Goal: Task Accomplishment & Management: Use online tool/utility

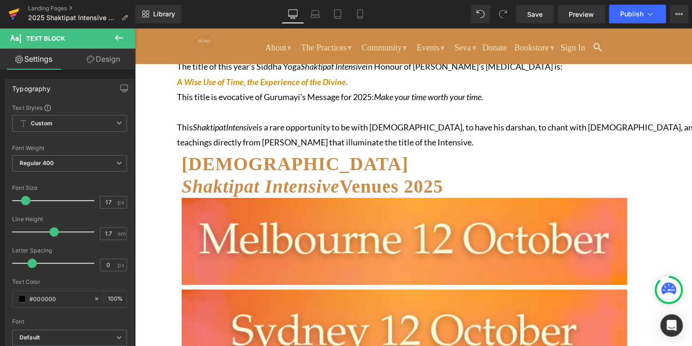
click at [18, 8] on icon at bounding box center [13, 13] width 11 height 23
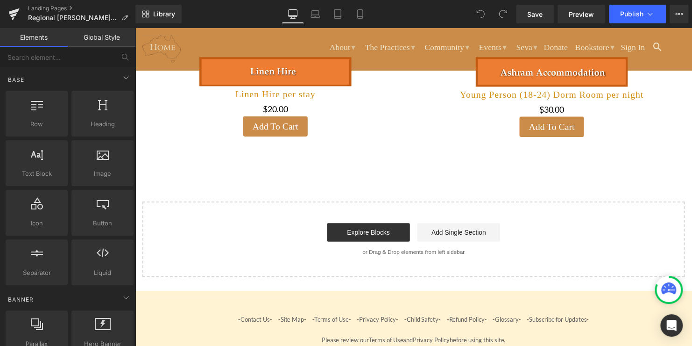
scroll to position [373, 0]
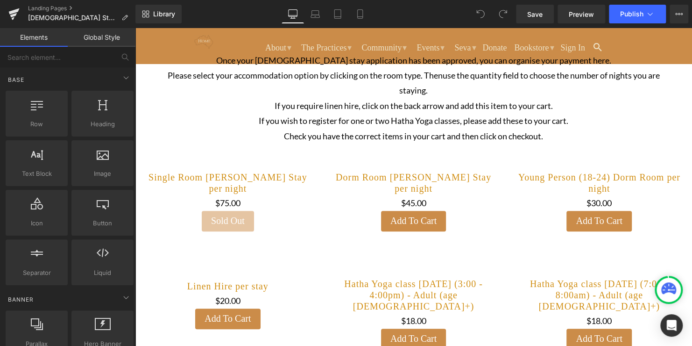
scroll to position [78, 0]
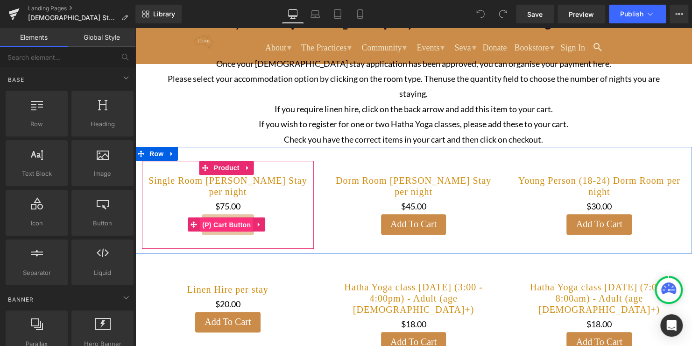
click at [234, 228] on span "(P) Cart Button" at bounding box center [226, 225] width 53 height 14
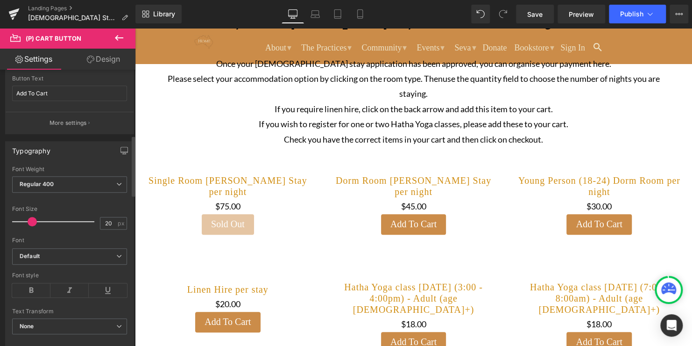
scroll to position [0, 0]
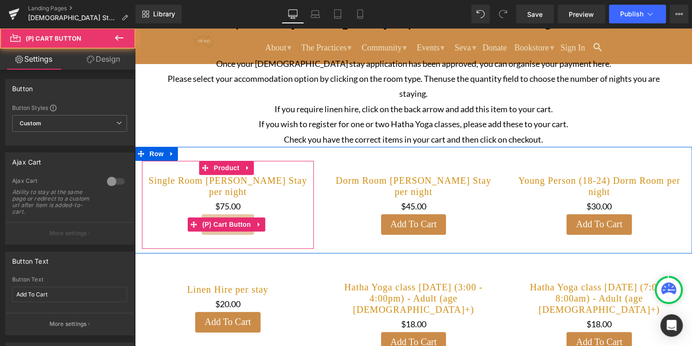
click at [281, 227] on div "Sold Out" at bounding box center [228, 224] width 163 height 21
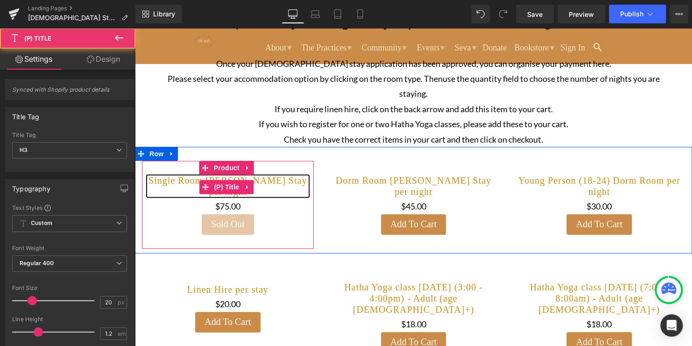
click at [280, 189] on link "Single Room [PERSON_NAME] Stay per night" at bounding box center [228, 186] width 163 height 22
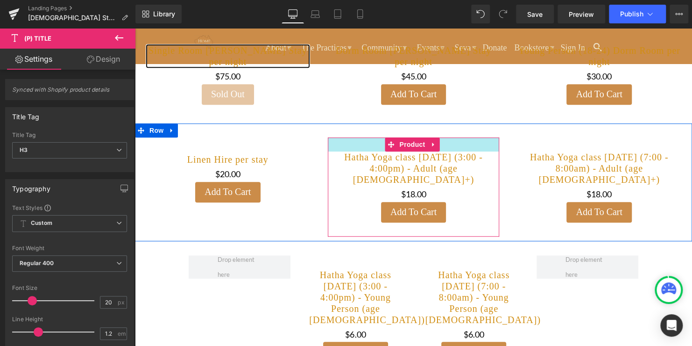
scroll to position [211, 0]
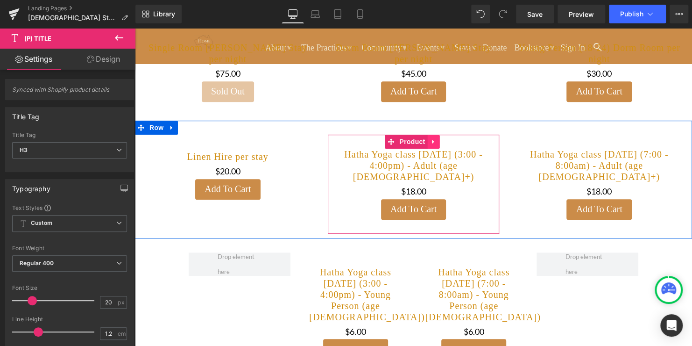
click at [433, 142] on icon at bounding box center [433, 141] width 7 height 7
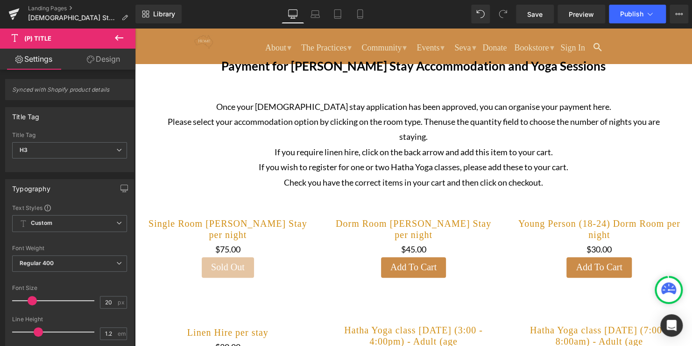
scroll to position [0, 0]
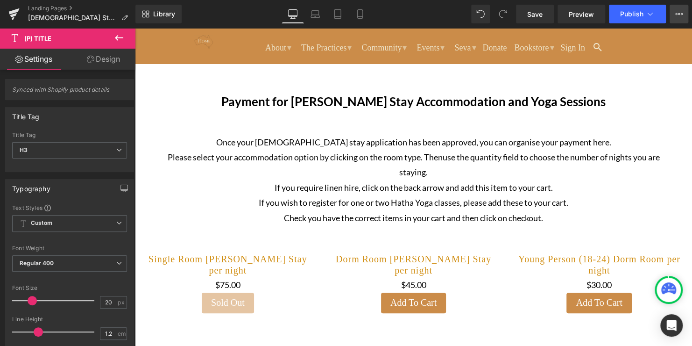
click at [681, 8] on button "View Live Page View with current Template Save Template to Library Schedule Pub…" at bounding box center [679, 14] width 19 height 19
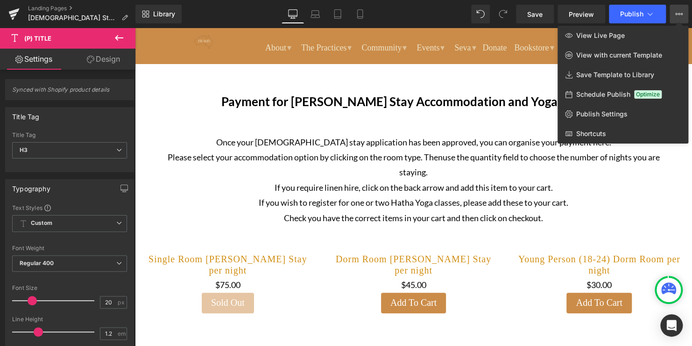
click at [671, 15] on button "View Live Page View with current Template Save Template to Library Schedule Pub…" at bounding box center [679, 14] width 19 height 19
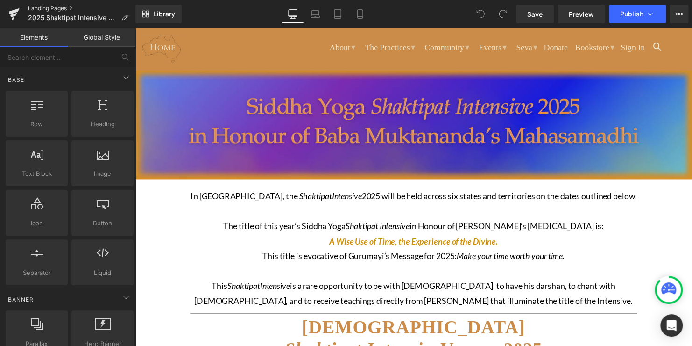
click at [45, 7] on link "Landing Pages" at bounding box center [81, 8] width 107 height 7
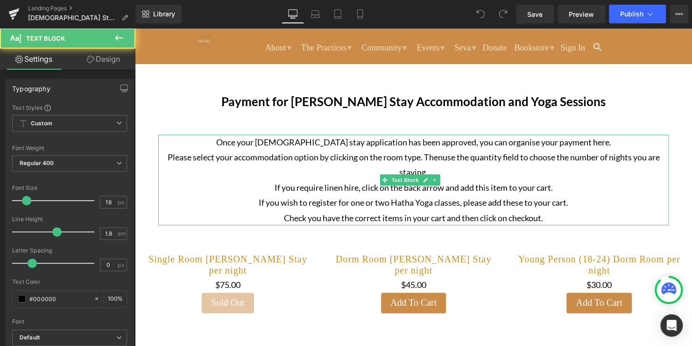
click at [473, 180] on p "If you require linen hire, click on the back arrow and add this item to your ca…" at bounding box center [413, 187] width 511 height 15
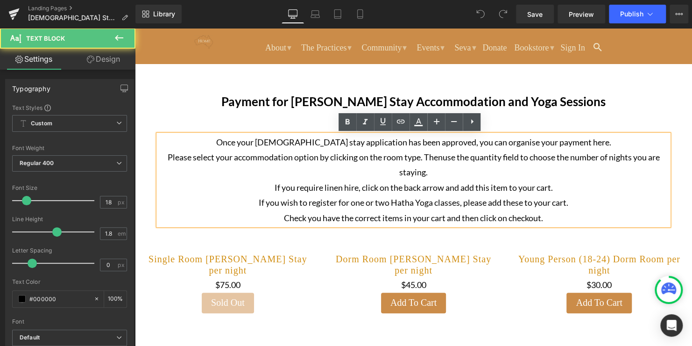
click at [581, 143] on p "Once your Ashram stay application has been approved, you can organise your paym…" at bounding box center [413, 142] width 511 height 15
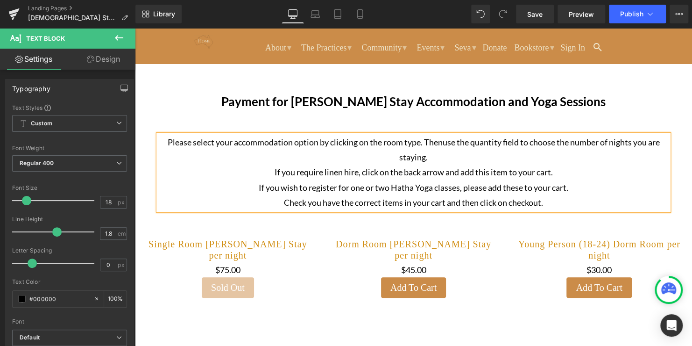
click at [419, 143] on span "Please select your accommodation option by clicking on the room type. Then" at bounding box center [305, 142] width 275 height 10
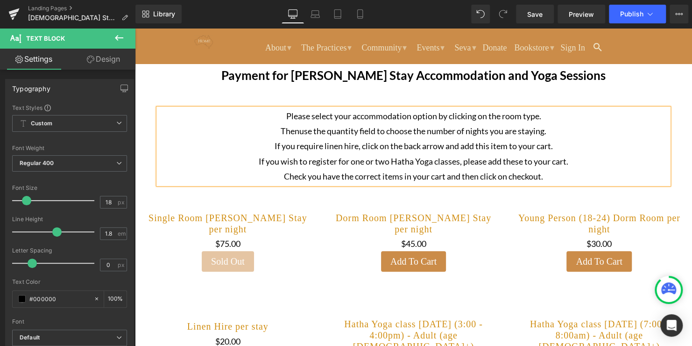
scroll to position [27, 0]
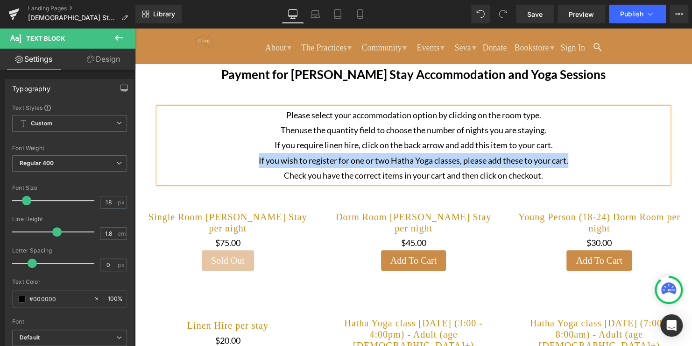
drag, startPoint x: 574, startPoint y: 161, endPoint x: 249, endPoint y: 157, distance: 325.1
click at [249, 157] on p "If you wish to register for one or two Hatha Yoga classes, please add these to …" at bounding box center [413, 160] width 511 height 15
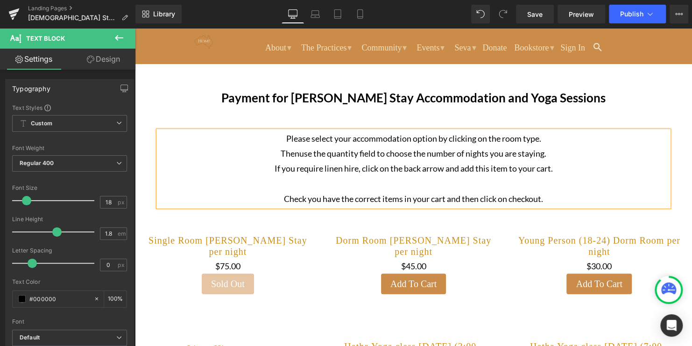
scroll to position [0, 0]
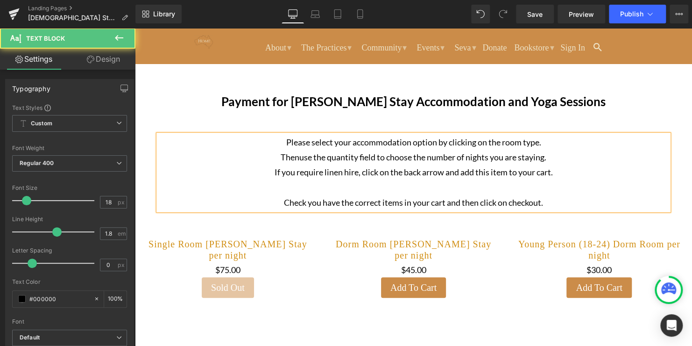
click at [277, 144] on p "Please select your accommodation option by clicking on the room type." at bounding box center [413, 142] width 511 height 15
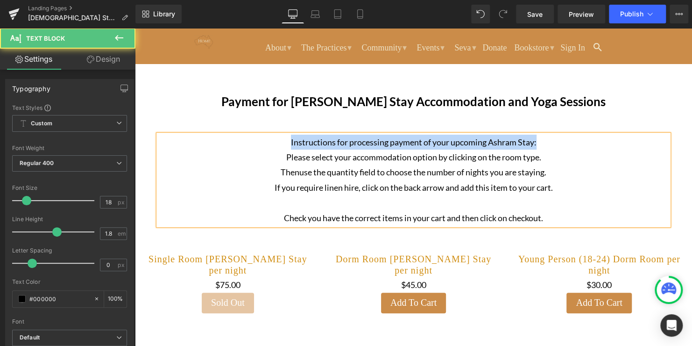
drag, startPoint x: 541, startPoint y: 141, endPoint x: 274, endPoint y: 138, distance: 267.7
click at [274, 138] on p "Instructions for processing payment of your upcoming Ashram Stay: Please select…" at bounding box center [413, 150] width 511 height 30
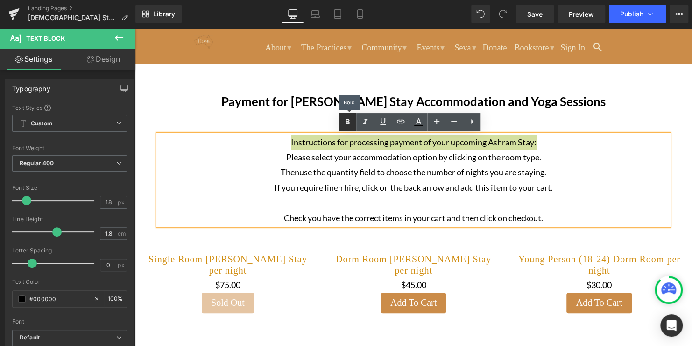
click at [348, 120] on icon at bounding box center [348, 122] width 4 height 6
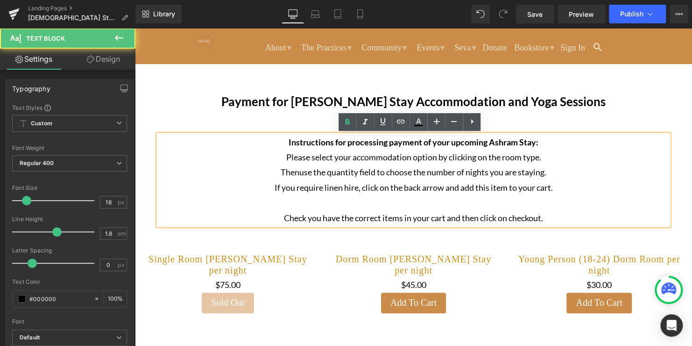
click at [421, 177] on p "T hen use the quantity field to choose the number of nights you are staying." at bounding box center [413, 171] width 511 height 15
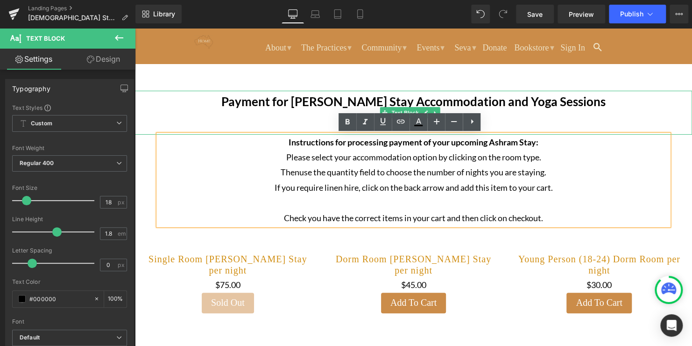
click at [573, 99] on b "Payment for Ashram Stay Accommodation and Yoga Sessions" at bounding box center [413, 101] width 384 height 15
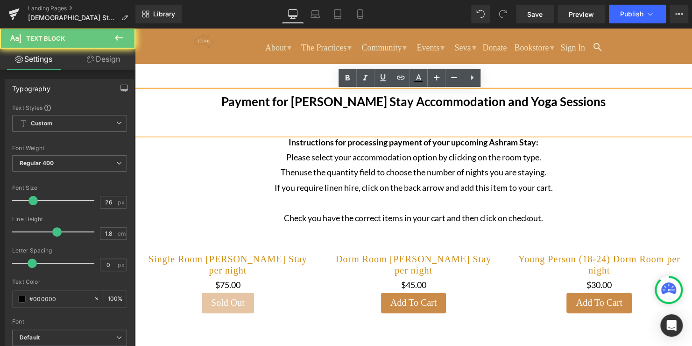
click at [573, 99] on b "Payment for Ashram Stay Accommodation and Yoga Sessions" at bounding box center [413, 101] width 384 height 15
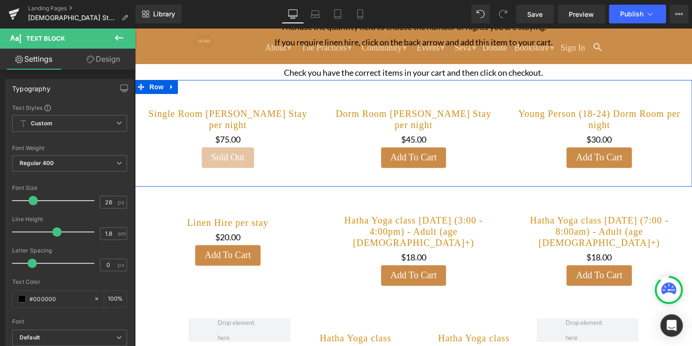
scroll to position [143, 0]
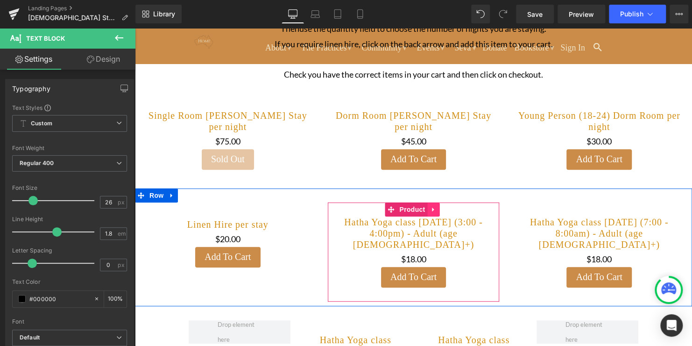
click at [433, 211] on icon at bounding box center [433, 209] width 7 height 7
click at [437, 211] on icon at bounding box center [439, 209] width 7 height 7
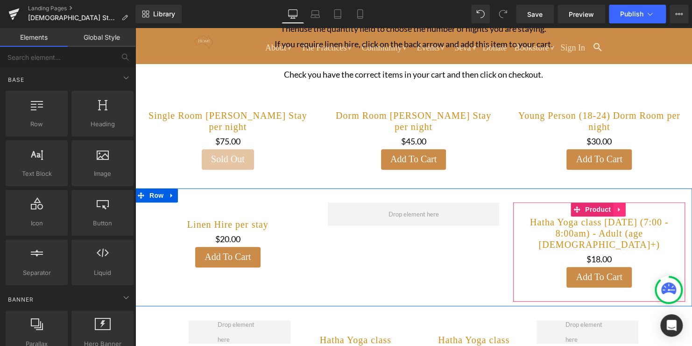
click at [616, 210] on icon at bounding box center [619, 209] width 7 height 7
click at [622, 209] on icon at bounding box center [625, 209] width 7 height 7
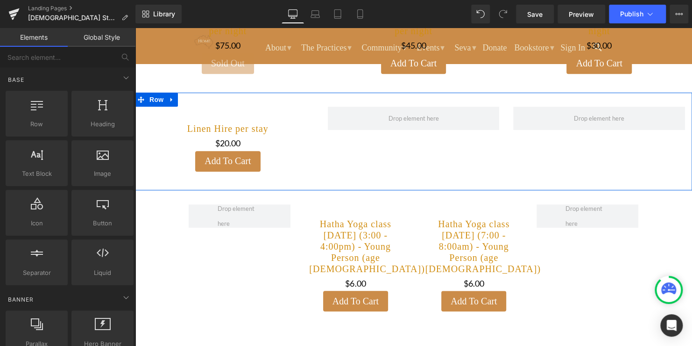
scroll to position [249, 0]
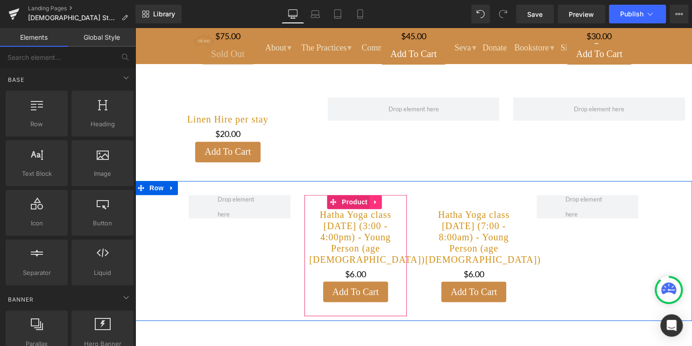
click at [375, 202] on icon at bounding box center [376, 201] width 7 height 7
click at [380, 201] on icon at bounding box center [382, 202] width 7 height 7
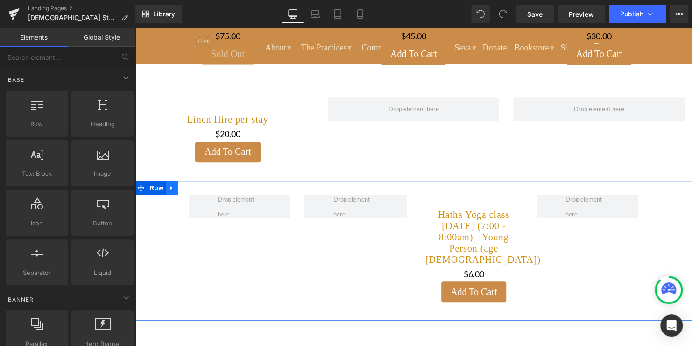
click at [173, 190] on icon at bounding box center [172, 187] width 7 height 7
click at [194, 190] on icon at bounding box center [196, 188] width 7 height 7
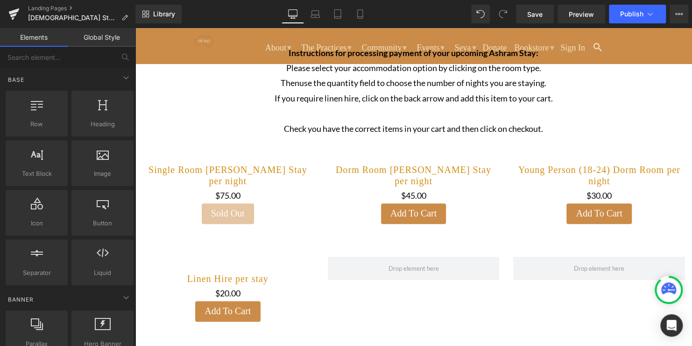
scroll to position [83, 0]
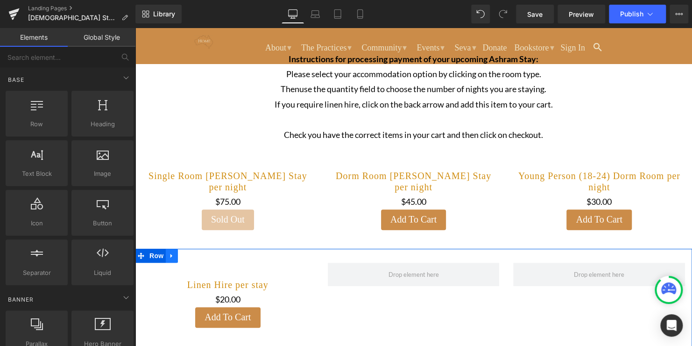
click at [171, 256] on icon at bounding box center [171, 256] width 2 height 4
click at [157, 257] on span "Row" at bounding box center [156, 256] width 19 height 14
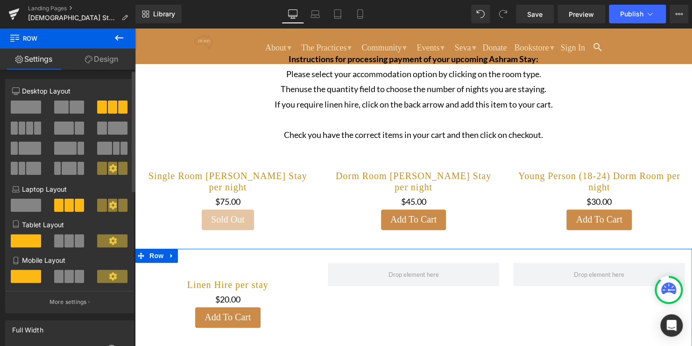
click at [26, 205] on span at bounding box center [26, 205] width 30 height 13
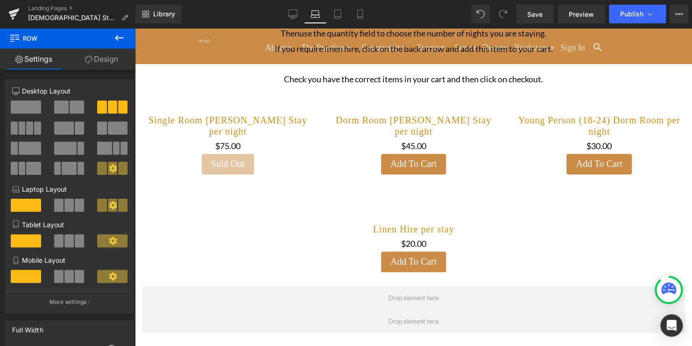
scroll to position [140, 0]
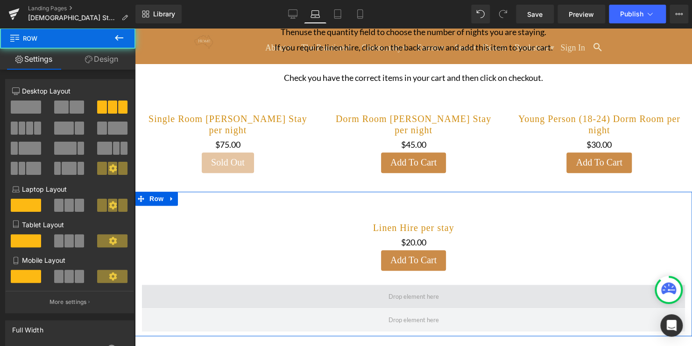
click at [360, 303] on span at bounding box center [413, 295] width 543 height 23
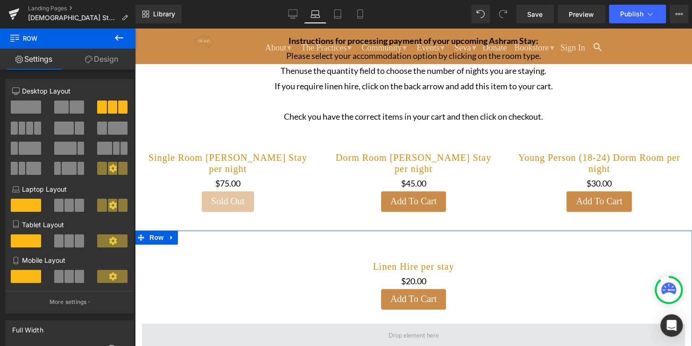
scroll to position [101, 0]
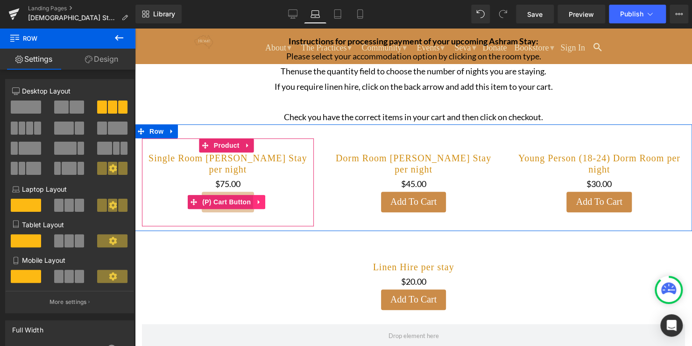
click at [260, 202] on icon at bounding box center [259, 201] width 7 height 7
click at [218, 199] on span "(P) Cart Button" at bounding box center [208, 202] width 53 height 14
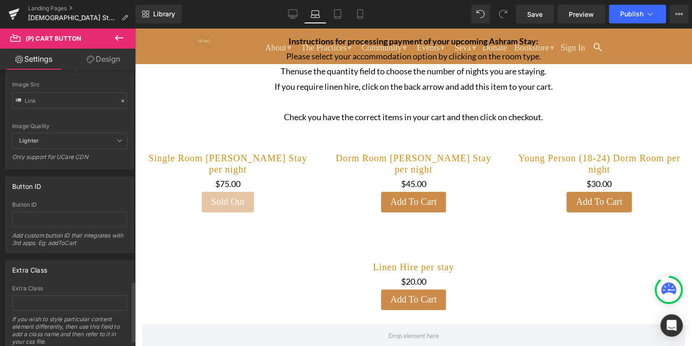
scroll to position [995, 0]
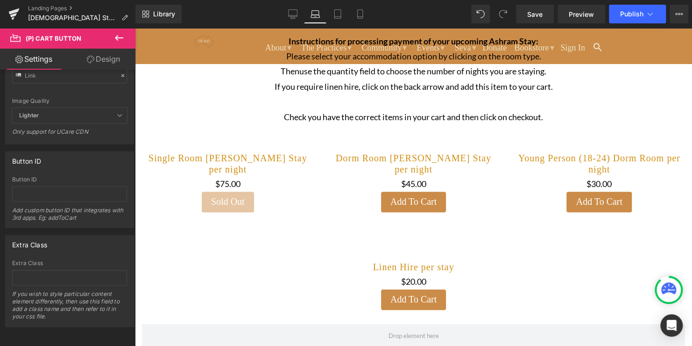
click at [216, 17] on div "Library Laptop Desktop Laptop Tablet Mobile Save Preview Publish Scheduled View…" at bounding box center [413, 14] width 557 height 19
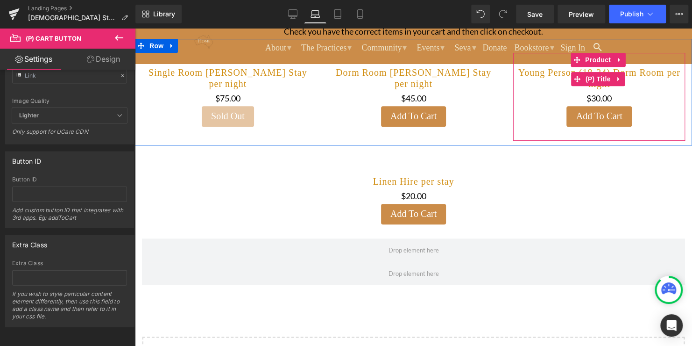
scroll to position [190, 0]
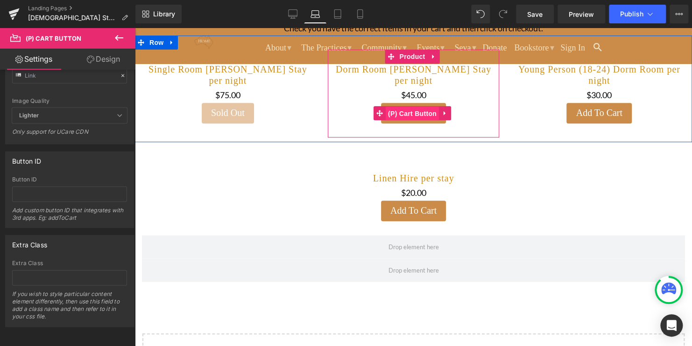
click at [410, 116] on span "(P) Cart Button" at bounding box center [412, 114] width 53 height 14
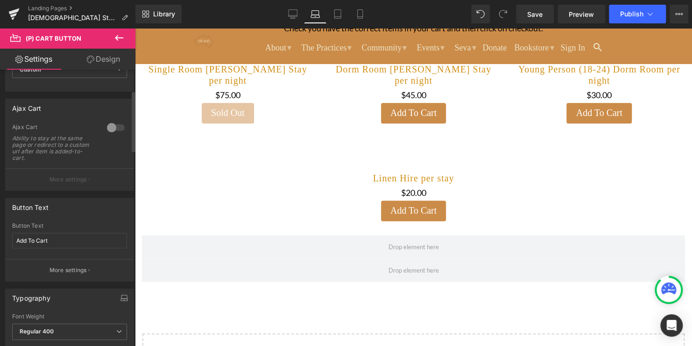
scroll to position [0, 0]
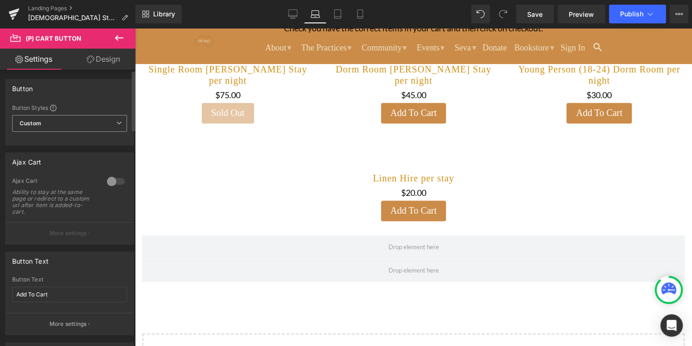
click at [119, 121] on span "Custom Setup Global Style" at bounding box center [69, 123] width 115 height 17
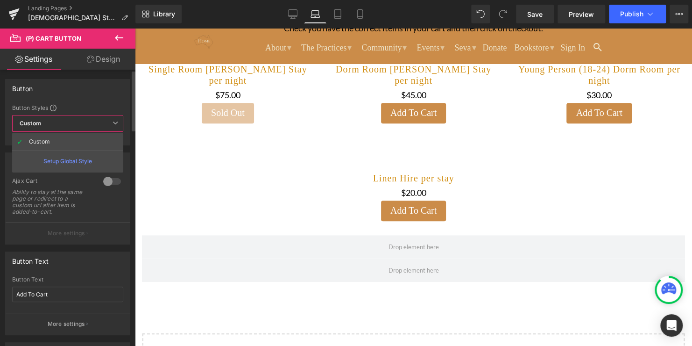
click at [119, 121] on span "Custom Setup Global Style" at bounding box center [67, 123] width 111 height 17
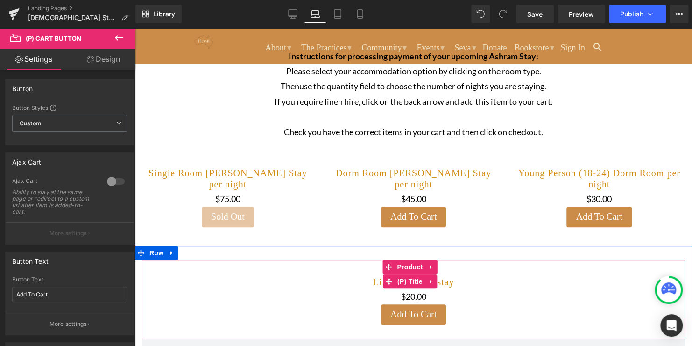
scroll to position [86, 0]
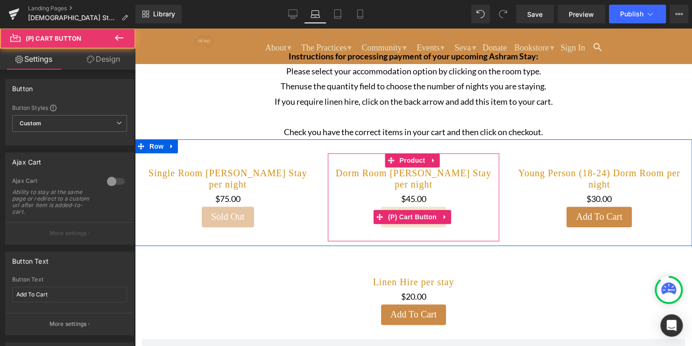
click at [429, 224] on button "Add To Cart" at bounding box center [413, 216] width 65 height 21
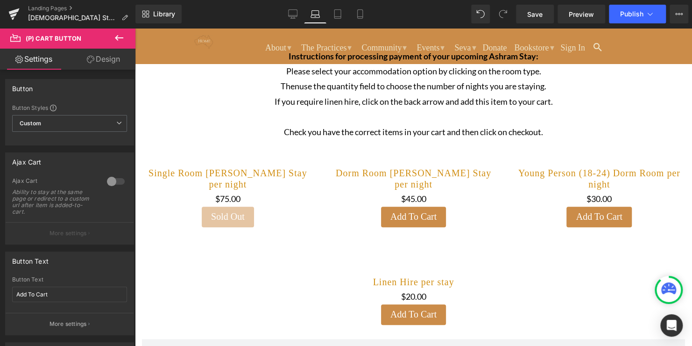
click at [71, 36] on span "(P) Cart Button" at bounding box center [54, 38] width 56 height 7
click at [113, 37] on button at bounding box center [119, 38] width 33 height 21
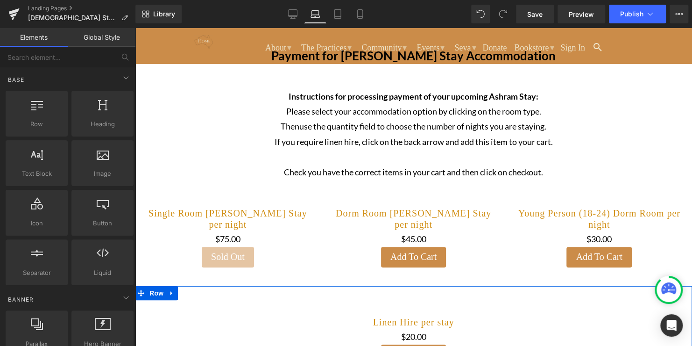
scroll to position [45, 0]
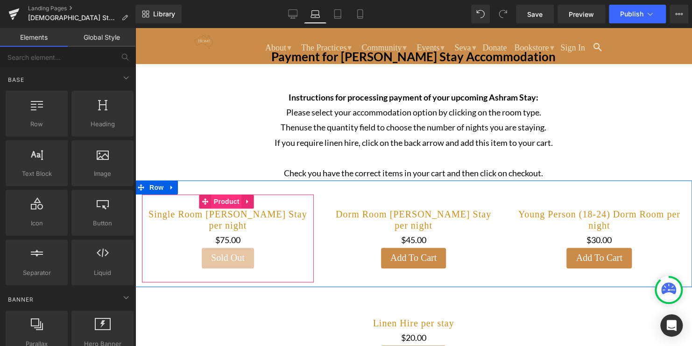
click at [222, 201] on span "Product" at bounding box center [227, 201] width 30 height 14
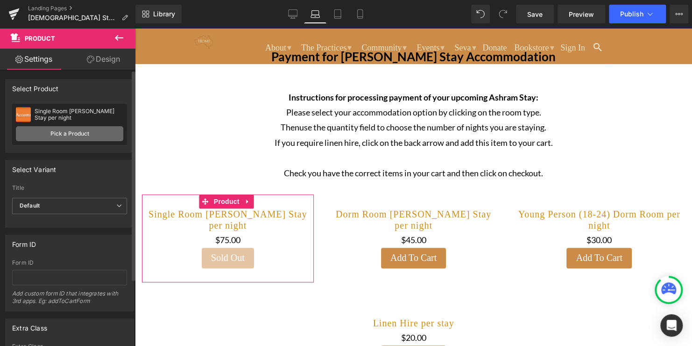
click at [85, 137] on link "Pick a Product" at bounding box center [69, 133] width 107 height 15
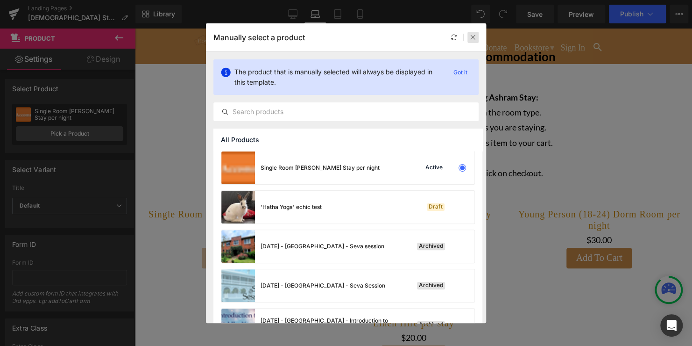
click at [475, 36] on icon at bounding box center [473, 37] width 7 height 7
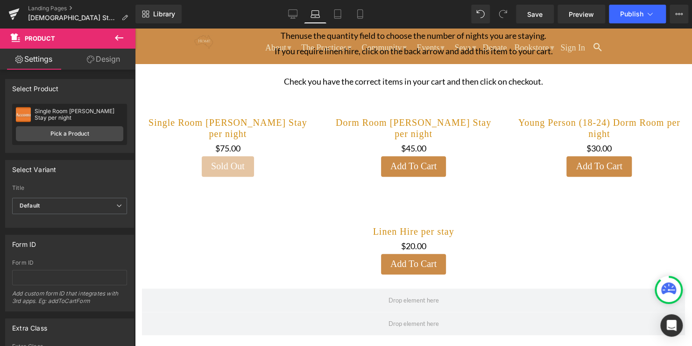
scroll to position [138, 0]
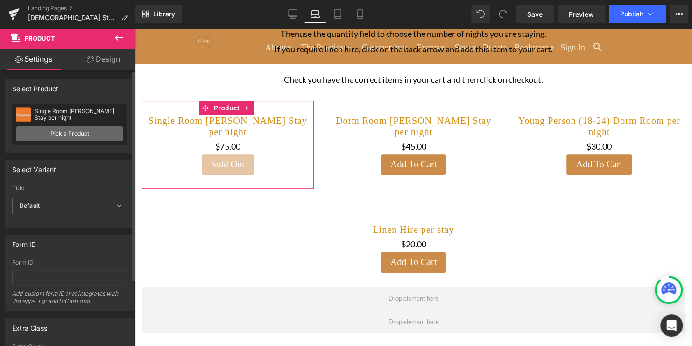
click at [85, 136] on link "Pick a Product" at bounding box center [69, 133] width 107 height 15
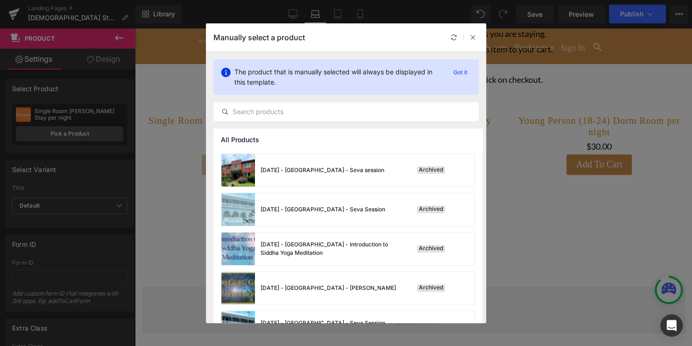
scroll to position [0, 0]
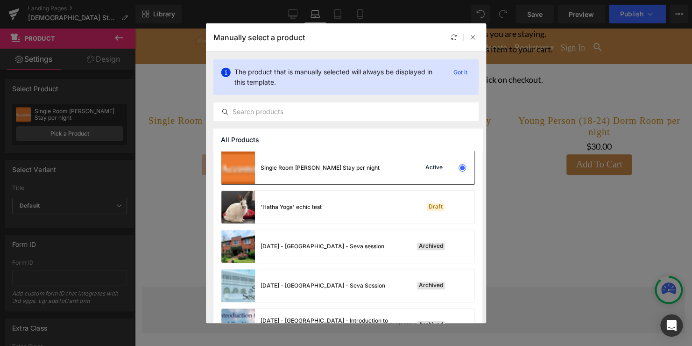
click at [391, 168] on div "Single Room Ashram Stay per night Active" at bounding box center [347, 167] width 253 height 33
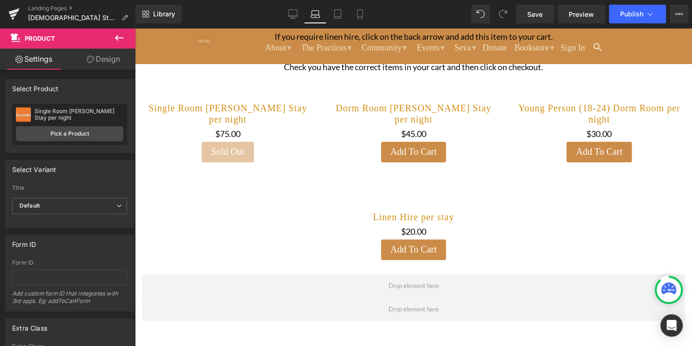
scroll to position [151, 0]
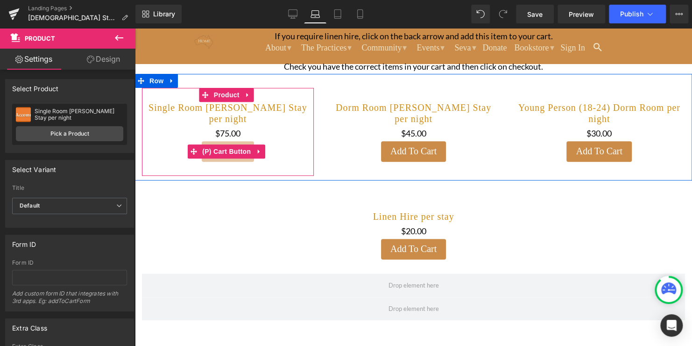
click at [286, 154] on div "Sold Out" at bounding box center [228, 151] width 163 height 21
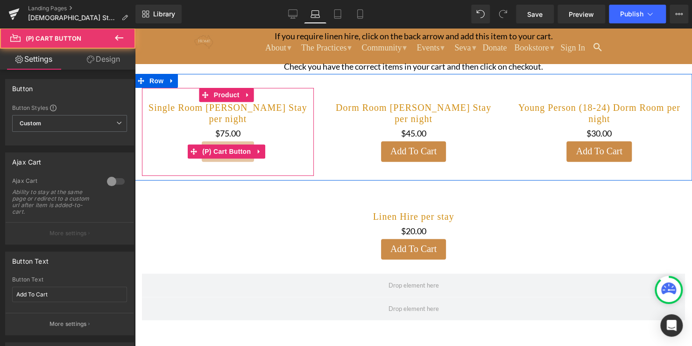
click at [293, 153] on div "Sold Out" at bounding box center [228, 151] width 163 height 21
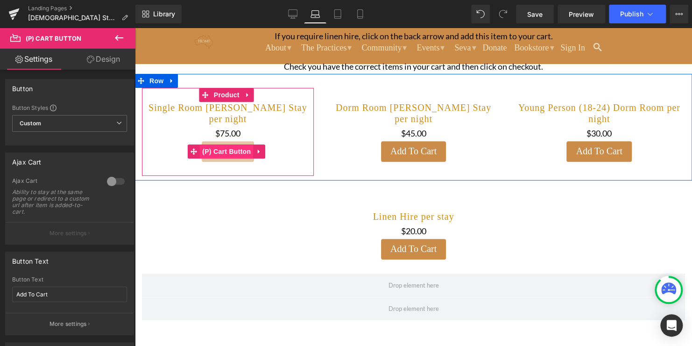
click at [233, 153] on span "(P) Cart Button" at bounding box center [226, 151] width 53 height 14
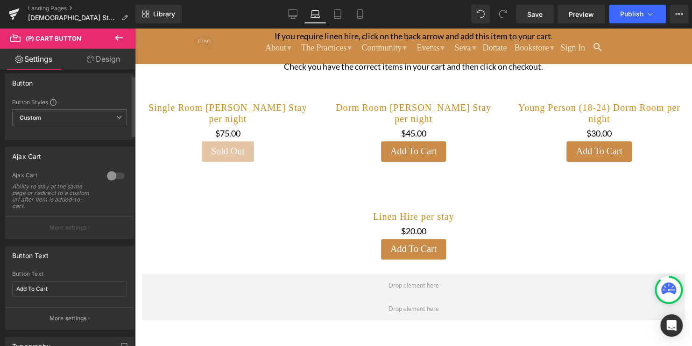
scroll to position [0, 0]
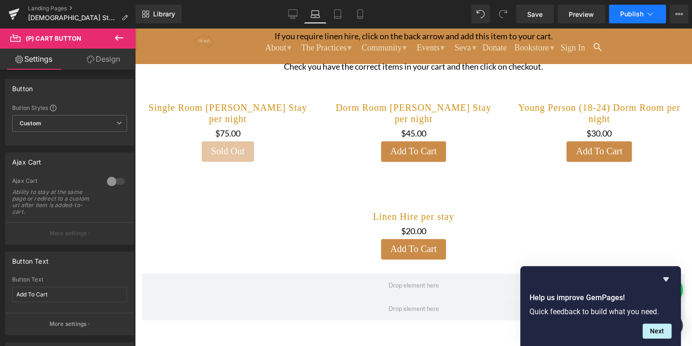
click at [634, 15] on span "Publish" at bounding box center [631, 13] width 23 height 7
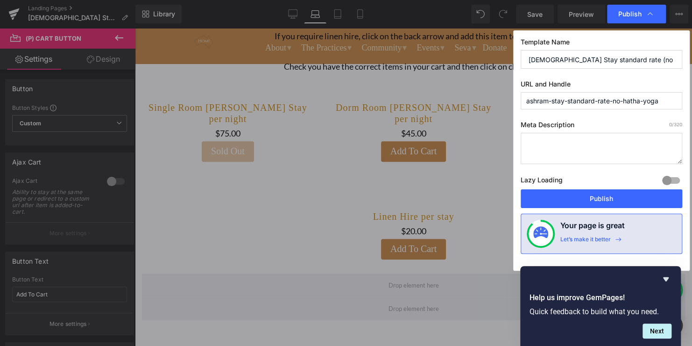
drag, startPoint x: 661, startPoint y: 101, endPoint x: 614, endPoint y: 100, distance: 46.3
click at [614, 100] on input "ashram-stay-standard-rate-no-hatha-yoga" at bounding box center [602, 100] width 162 height 17
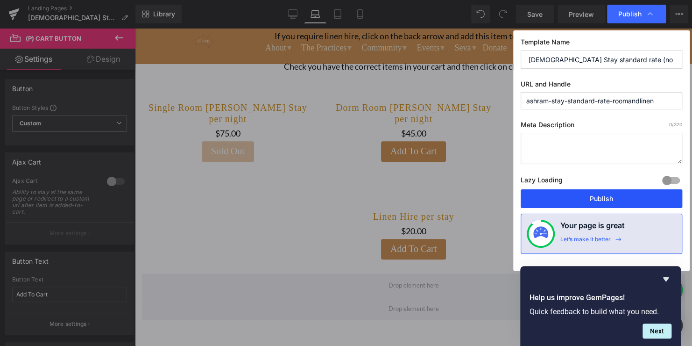
type input "ashram-stay-standard-rate-roomandlinen"
click at [646, 197] on button "Publish" at bounding box center [602, 198] width 162 height 19
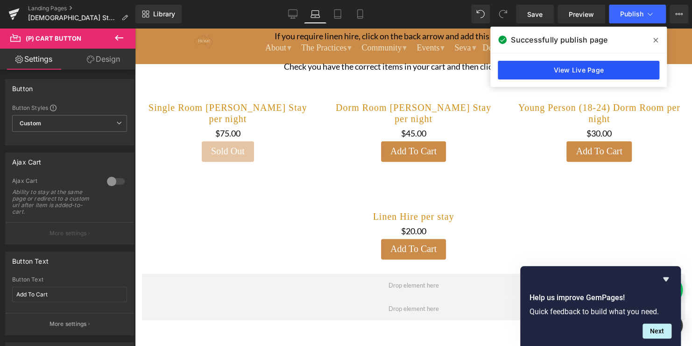
click at [542, 71] on link "View Live Page" at bounding box center [579, 70] width 162 height 19
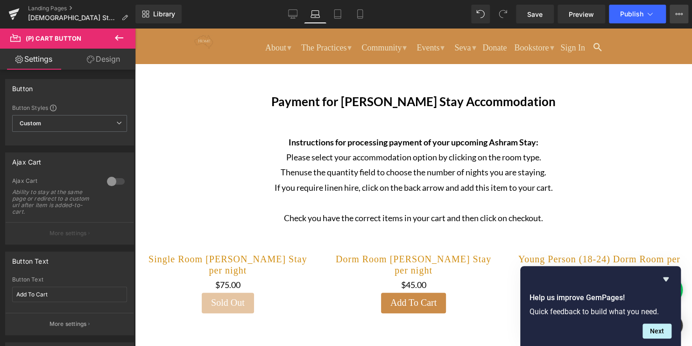
click at [680, 9] on button "View Live Page View with current Template Save Template to Library Schedule Pub…" at bounding box center [679, 14] width 19 height 19
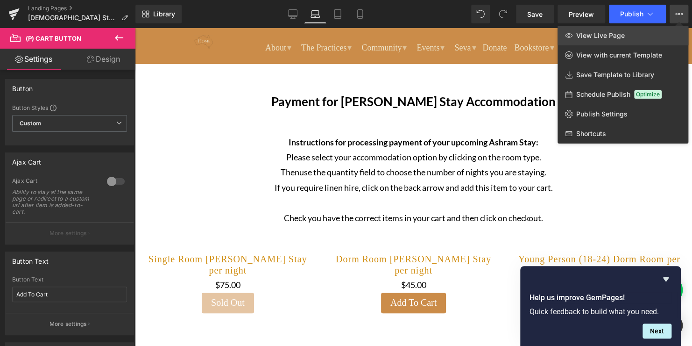
click at [648, 26] on link "View Live Page" at bounding box center [623, 36] width 131 height 20
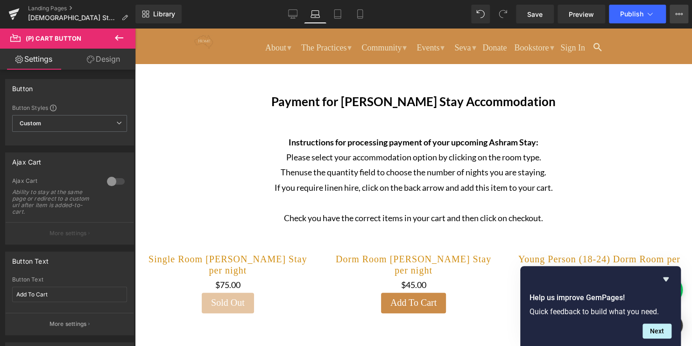
click at [681, 15] on icon at bounding box center [678, 13] width 7 height 7
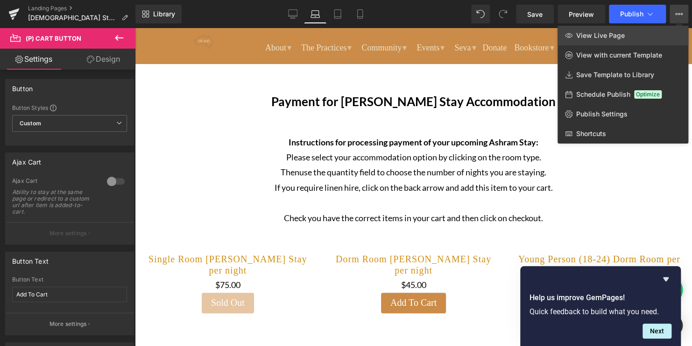
click at [638, 34] on link "View Live Page" at bounding box center [623, 36] width 131 height 20
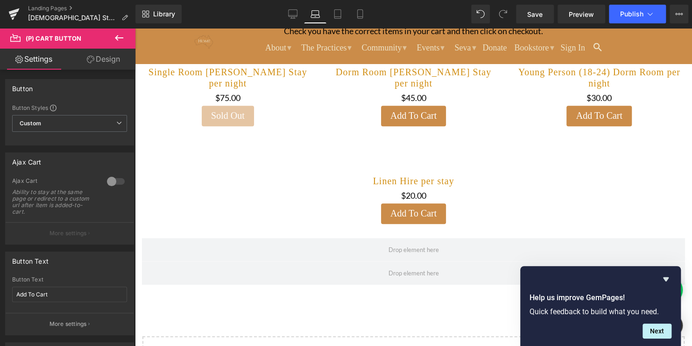
scroll to position [187, 0]
click at [322, 196] on div "$0 $20.00" at bounding box center [414, 195] width 534 height 15
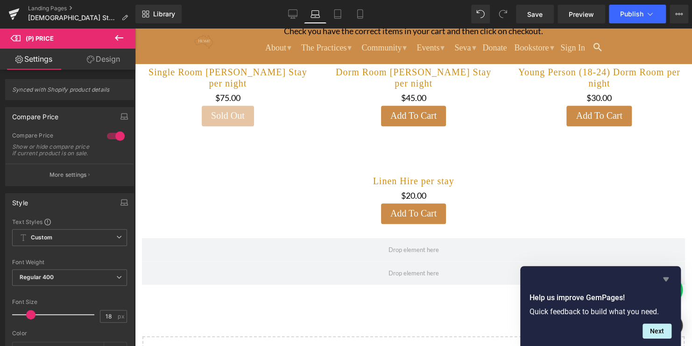
click at [665, 279] on icon "Hide survey" at bounding box center [666, 279] width 6 height 4
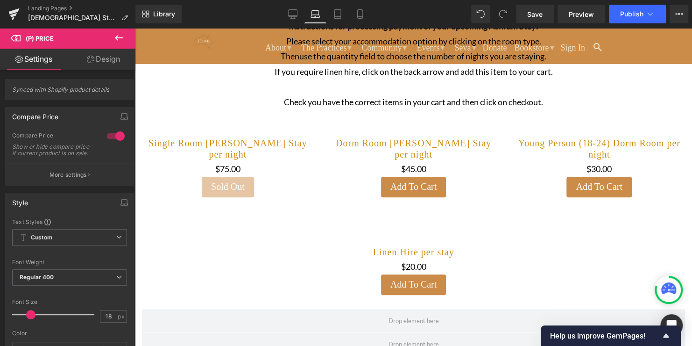
scroll to position [116, 0]
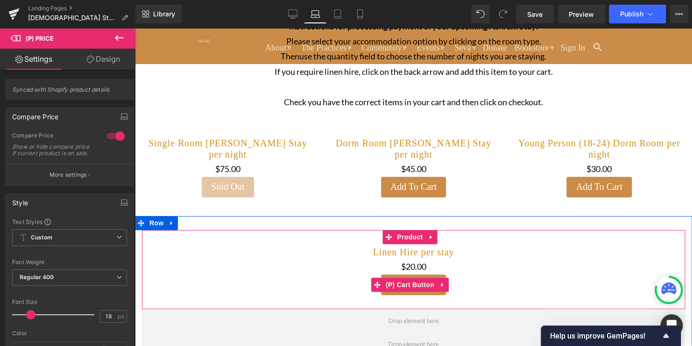
click at [249, 277] on div "Add To Cart" at bounding box center [414, 284] width 534 height 21
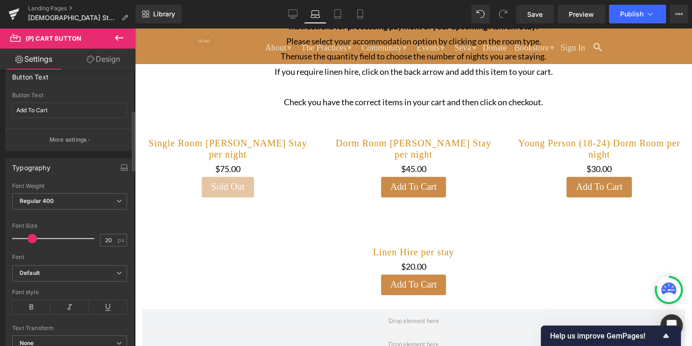
scroll to position [185, 0]
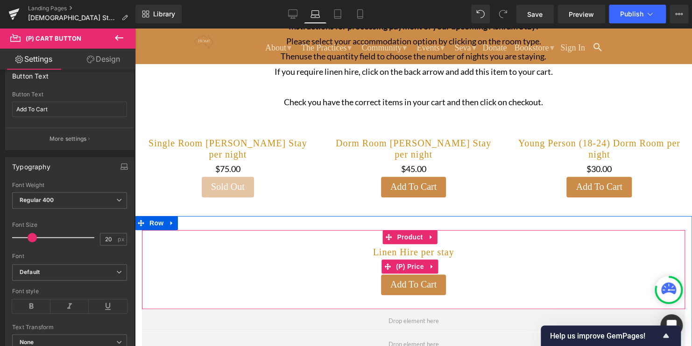
click at [246, 264] on div "$0 $20.00" at bounding box center [414, 266] width 534 height 15
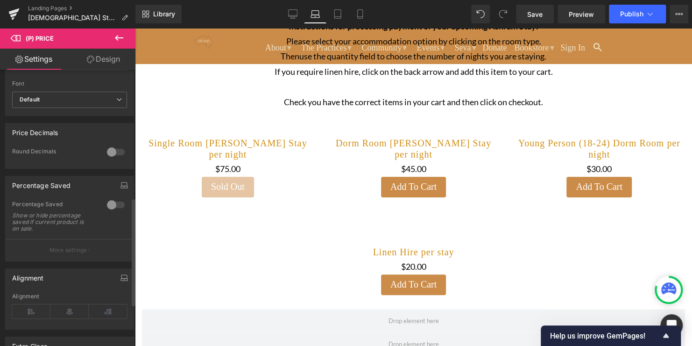
scroll to position [437, 0]
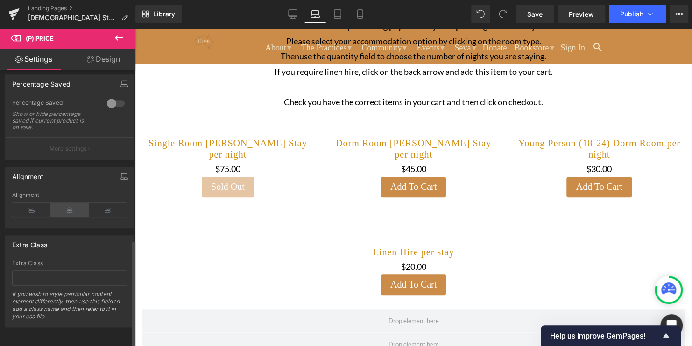
click at [64, 205] on icon at bounding box center [69, 210] width 38 height 14
click at [623, 17] on span "Publish" at bounding box center [631, 13] width 23 height 7
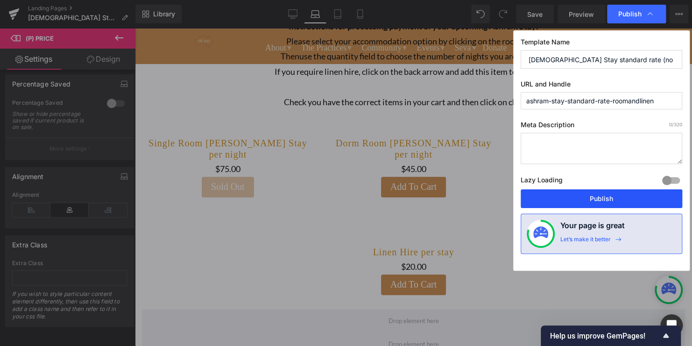
click at [599, 194] on button "Publish" at bounding box center [602, 198] width 162 height 19
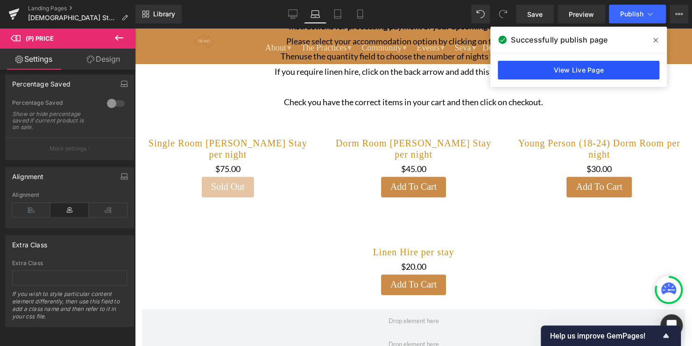
click at [609, 65] on link "View Live Page" at bounding box center [579, 70] width 162 height 19
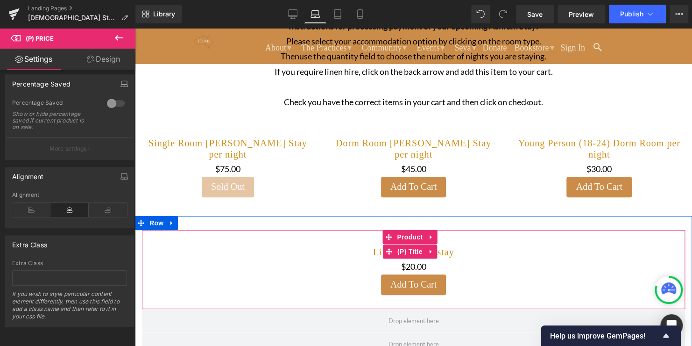
click at [330, 254] on h3 "Linen Hire per stay" at bounding box center [414, 251] width 534 height 15
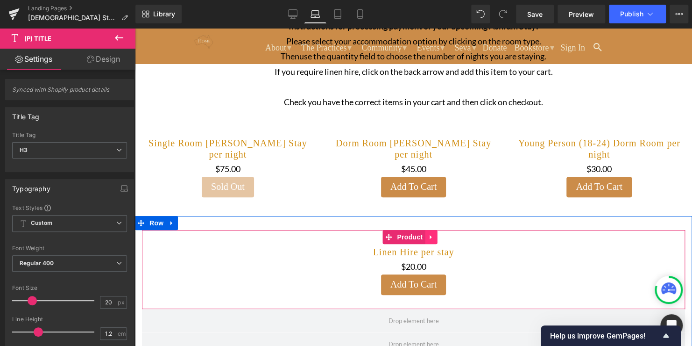
click at [429, 235] on icon at bounding box center [431, 236] width 7 height 7
click at [172, 223] on icon at bounding box center [172, 222] width 7 height 7
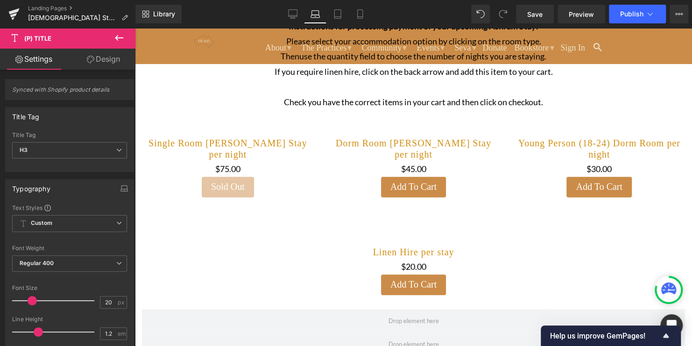
click at [96, 63] on link "Design" at bounding box center [104, 59] width 68 height 21
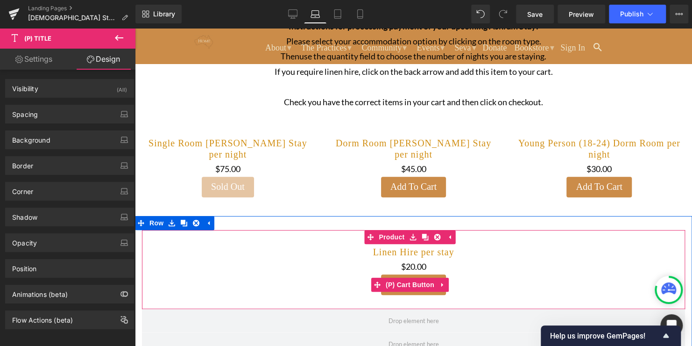
click at [270, 290] on div "Add To Cart" at bounding box center [414, 284] width 534 height 21
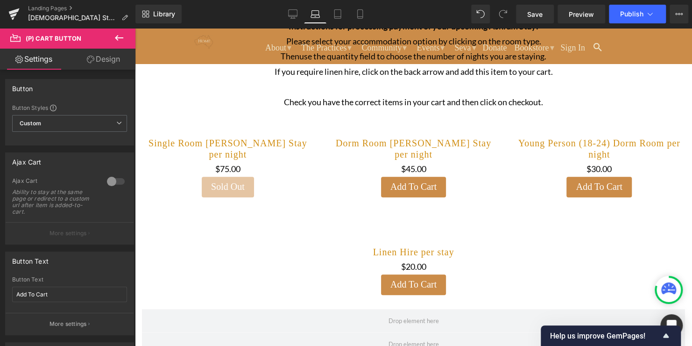
click at [104, 58] on link "Design" at bounding box center [104, 59] width 68 height 21
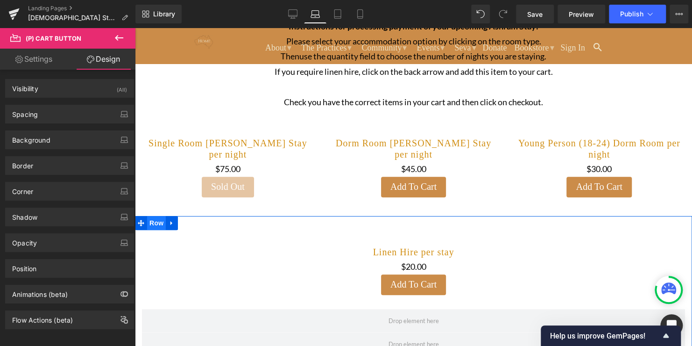
click at [156, 222] on span "Row" at bounding box center [156, 223] width 19 height 14
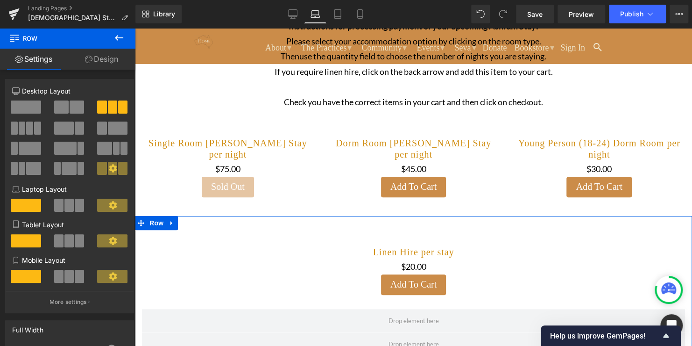
click at [27, 112] on span at bounding box center [26, 106] width 30 height 13
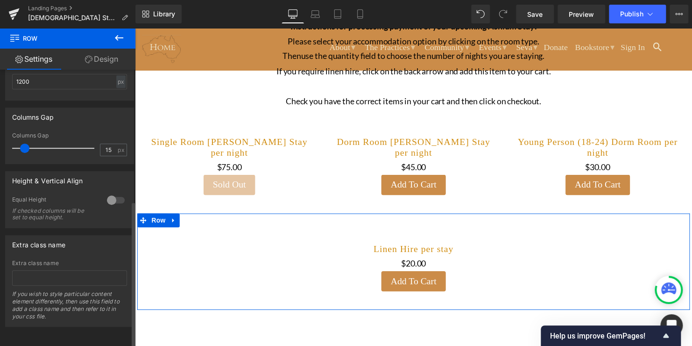
scroll to position [0, 0]
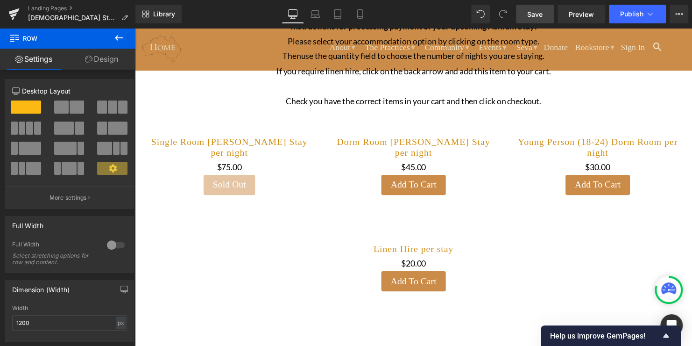
click at [542, 14] on span "Save" at bounding box center [534, 14] width 15 height 10
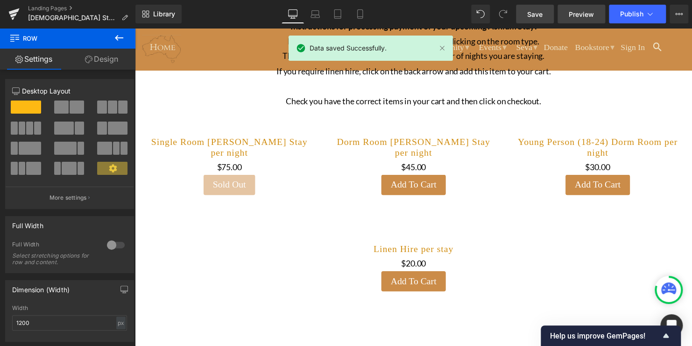
click at [576, 17] on span "Preview" at bounding box center [581, 14] width 25 height 10
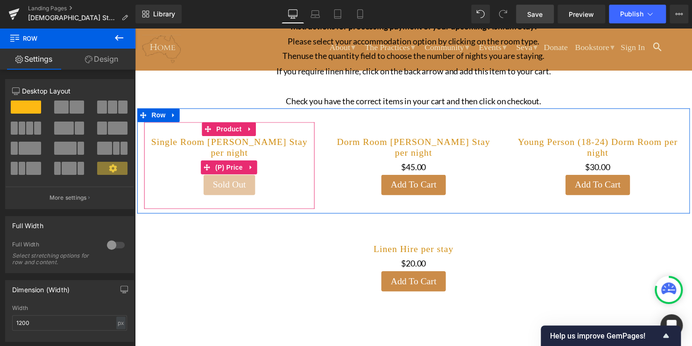
click at [285, 164] on div "$0 $75.00" at bounding box center [230, 168] width 163 height 15
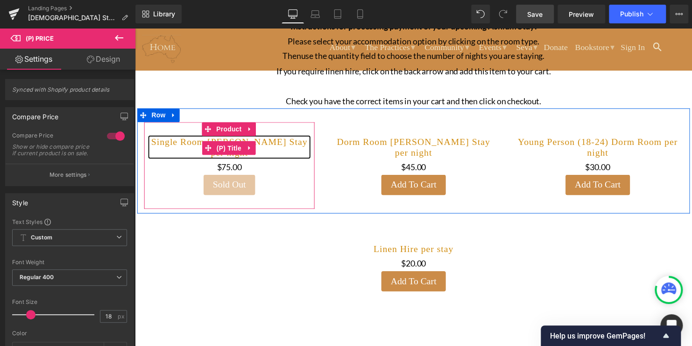
click at [272, 145] on link "Single Room Ashram Stay per night" at bounding box center [230, 148] width 163 height 22
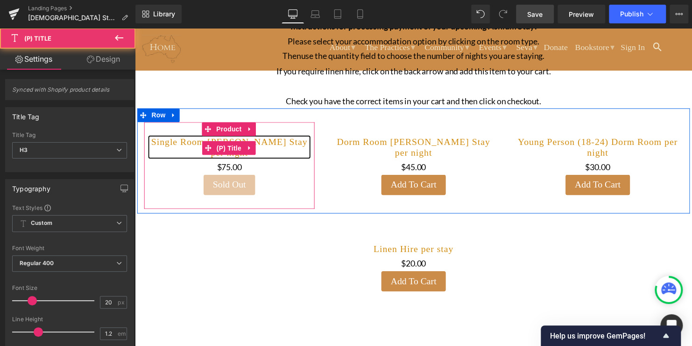
click at [270, 142] on link "Single Room Ashram Stay per night" at bounding box center [230, 148] width 163 height 22
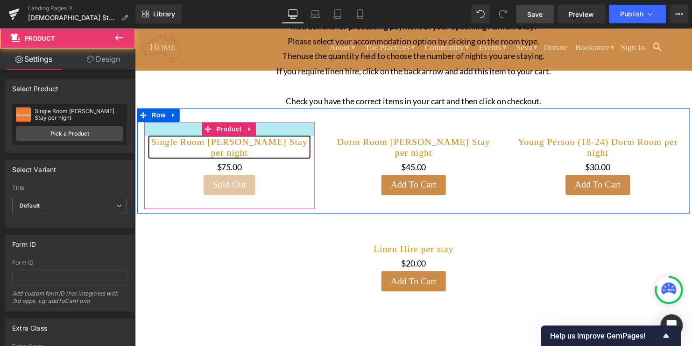
click at [168, 132] on div at bounding box center [230, 130] width 173 height 14
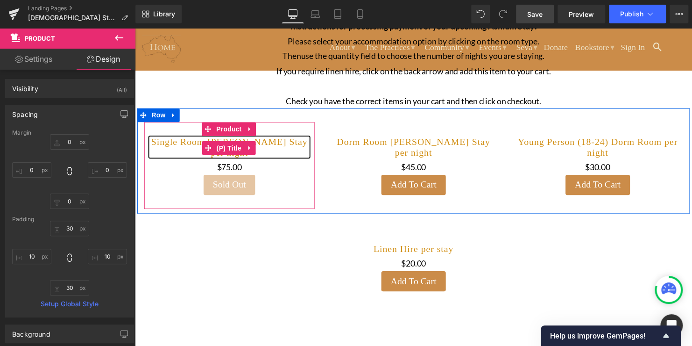
click at [169, 143] on link "Single Room Ashram Stay per night" at bounding box center [230, 148] width 163 height 22
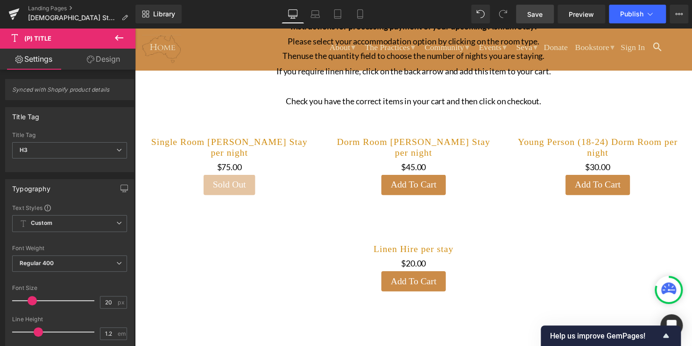
click at [104, 55] on link "Design" at bounding box center [104, 59] width 68 height 21
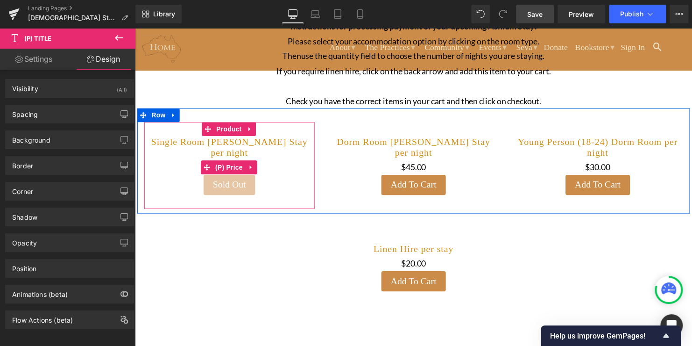
click at [177, 169] on div "$0 $75.00" at bounding box center [230, 168] width 163 height 15
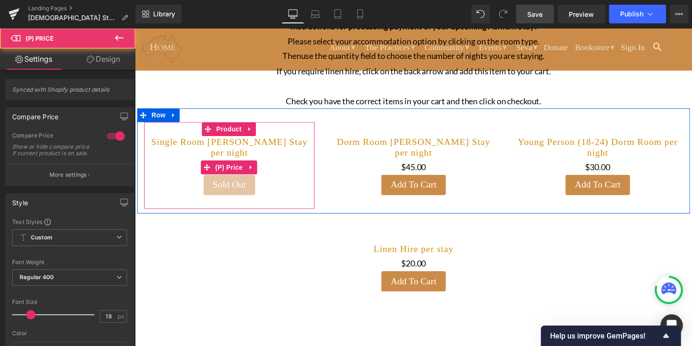
click at [177, 169] on div "$0 $75.00" at bounding box center [230, 168] width 163 height 15
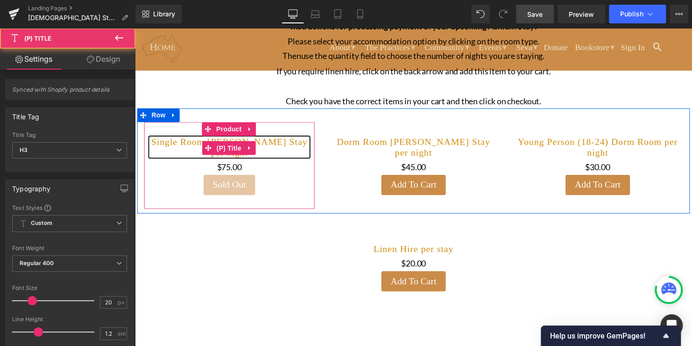
click at [270, 154] on link "Single Room Ashram Stay per night" at bounding box center [230, 148] width 163 height 22
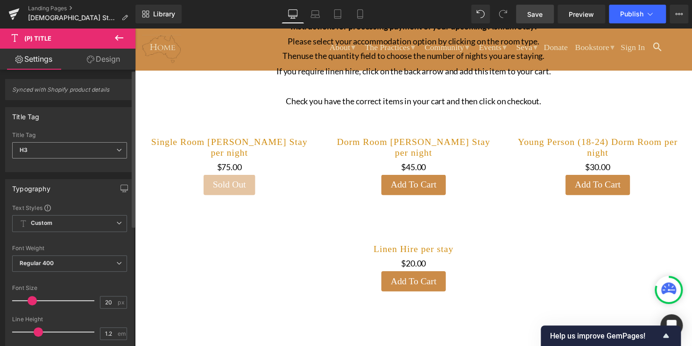
click at [72, 144] on span "H3" at bounding box center [69, 150] width 115 height 16
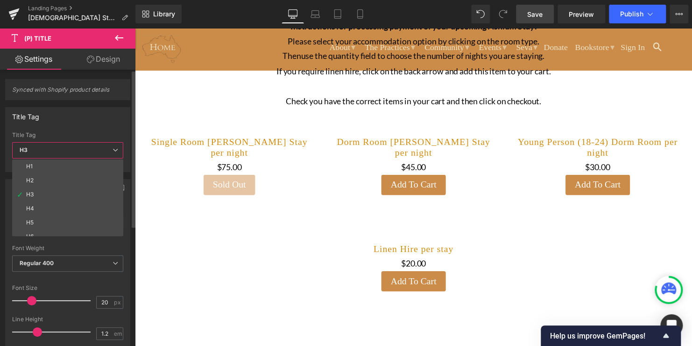
click at [72, 144] on span "H3" at bounding box center [67, 150] width 111 height 16
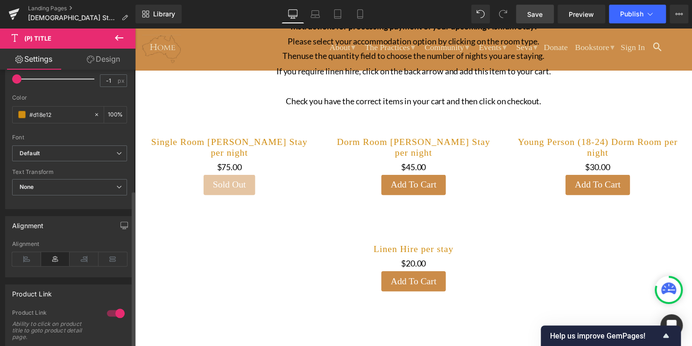
scroll to position [284, 0]
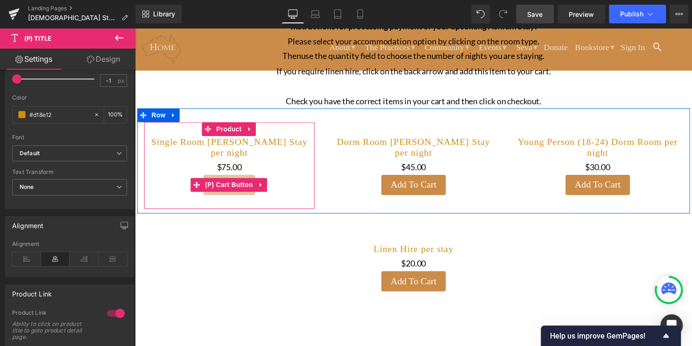
click at [185, 177] on div "Sold Out" at bounding box center [230, 187] width 163 height 21
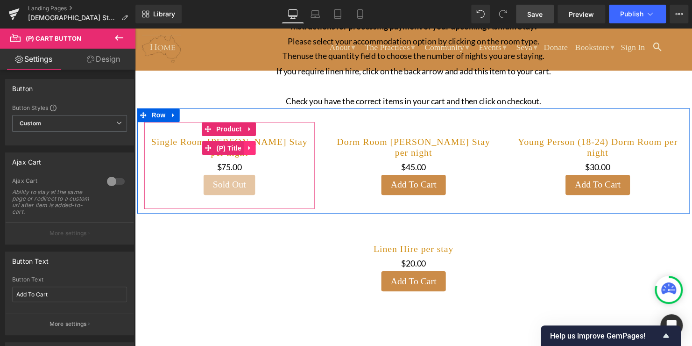
click at [249, 150] on icon at bounding box center [251, 149] width 7 height 7
click at [206, 150] on link "(P) Title" at bounding box center [224, 149] width 42 height 14
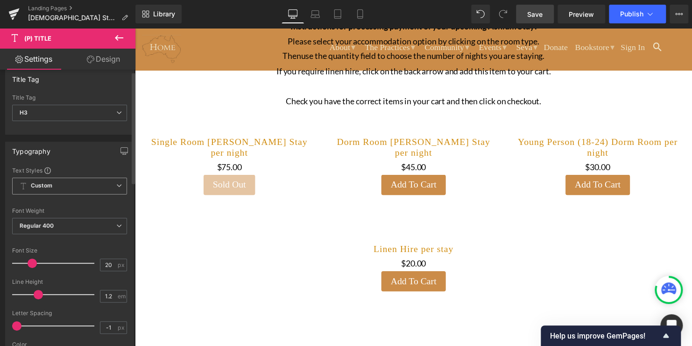
scroll to position [0, 0]
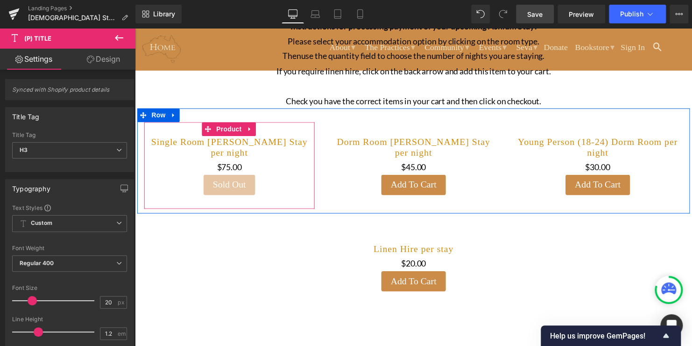
click at [185, 178] on div "Sold Out" at bounding box center [230, 187] width 163 height 21
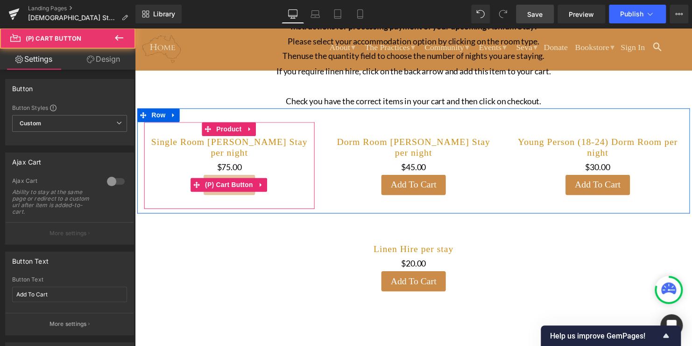
click at [185, 178] on div "Sold Out" at bounding box center [230, 187] width 163 height 21
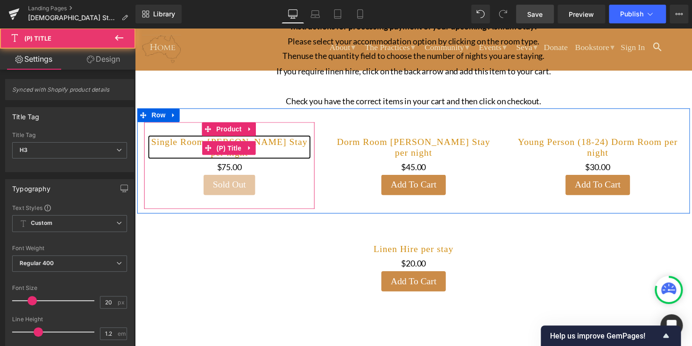
click at [176, 146] on link "Single Room Ashram Stay per night" at bounding box center [230, 148] width 163 height 22
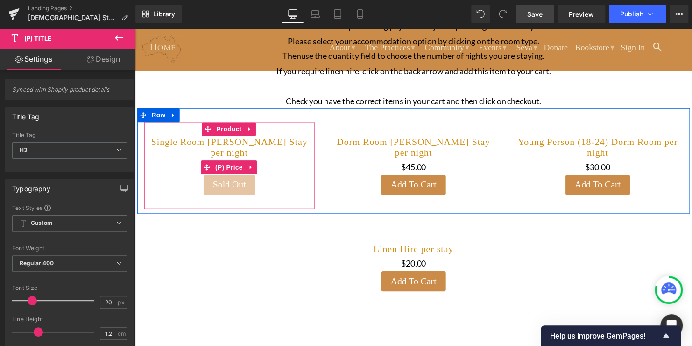
click at [284, 161] on div "$0 $75.00" at bounding box center [230, 168] width 163 height 15
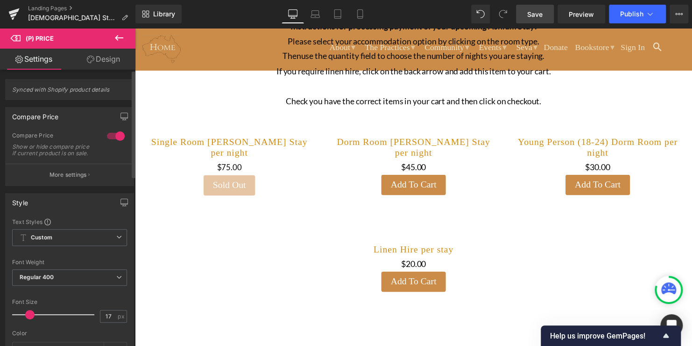
type input "18"
click at [27, 323] on div at bounding box center [56, 314] width 78 height 19
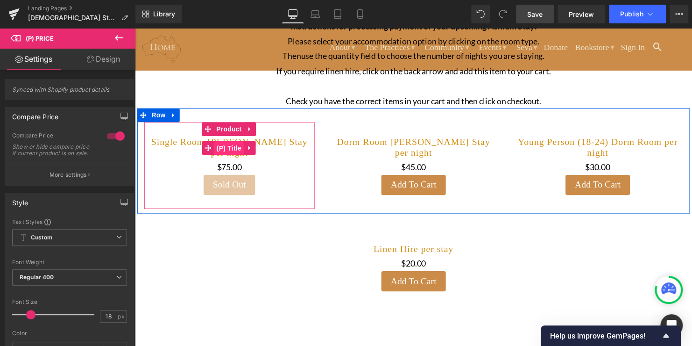
click at [227, 146] on span "(P) Title" at bounding box center [230, 149] width 30 height 14
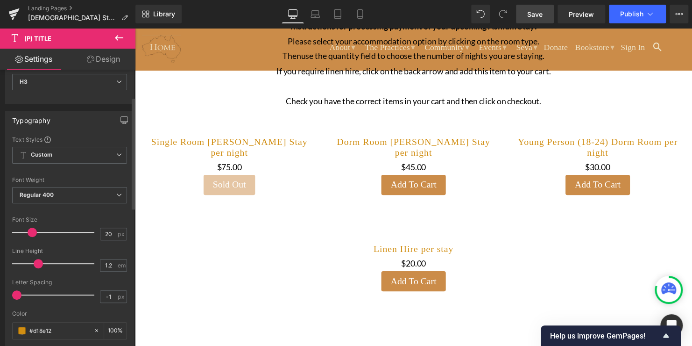
scroll to position [69, 0]
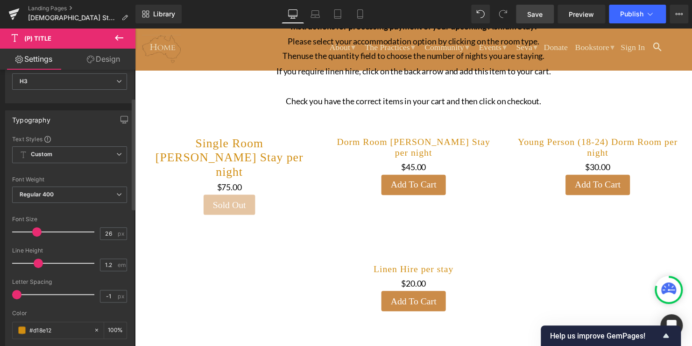
type input "27"
drag, startPoint x: 29, startPoint y: 229, endPoint x: 35, endPoint y: 231, distance: 5.5
click at [35, 231] on span at bounding box center [36, 231] width 9 height 9
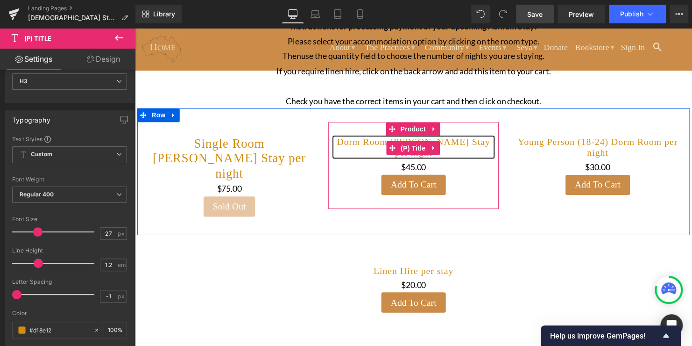
click at [446, 149] on link "Dorm Room Ashram Stay per night" at bounding box center [417, 148] width 163 height 22
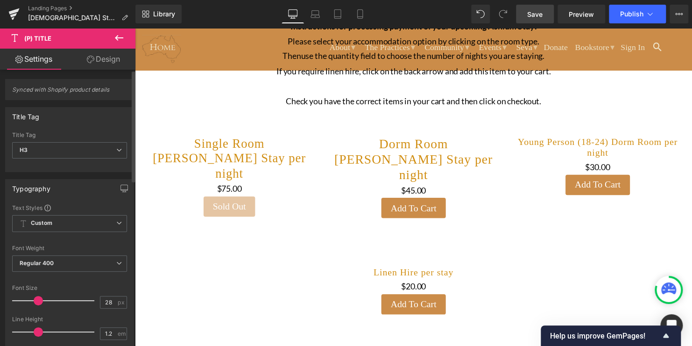
type input "27"
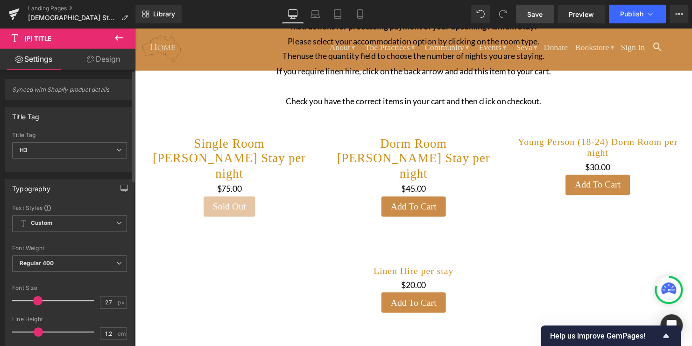
drag, startPoint x: 31, startPoint y: 298, endPoint x: 36, endPoint y: 298, distance: 5.2
click at [36, 298] on span at bounding box center [37, 300] width 9 height 9
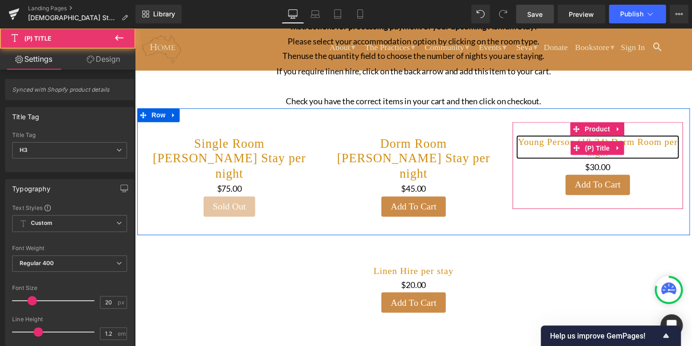
click at [655, 145] on link "Young Person (18-24) Dorm Room per night" at bounding box center [604, 148] width 163 height 22
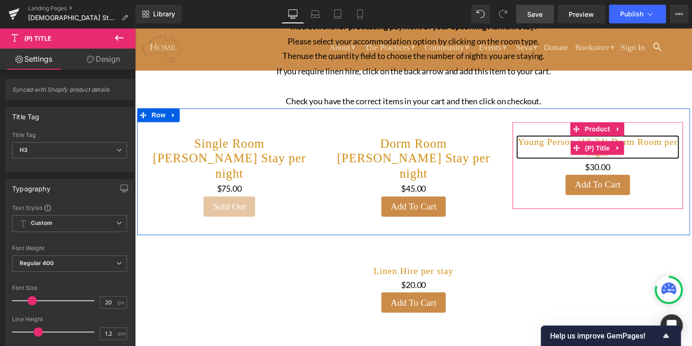
click at [652, 158] on link "Young Person (18-24) Dorm Room per night" at bounding box center [604, 148] width 163 height 22
click at [603, 150] on span "(P) Title" at bounding box center [604, 150] width 30 height 14
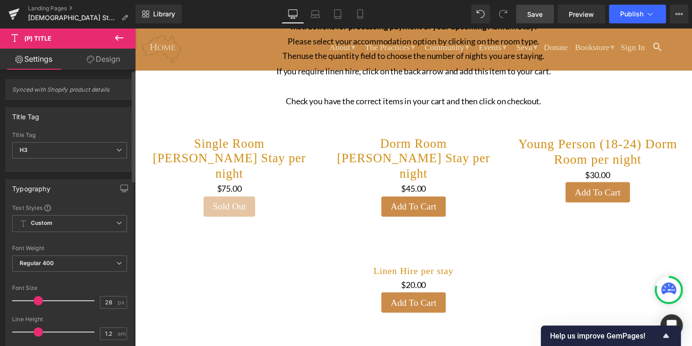
type input "27"
drag, startPoint x: 31, startPoint y: 299, endPoint x: 36, endPoint y: 301, distance: 5.6
click at [36, 301] on span at bounding box center [37, 300] width 9 height 9
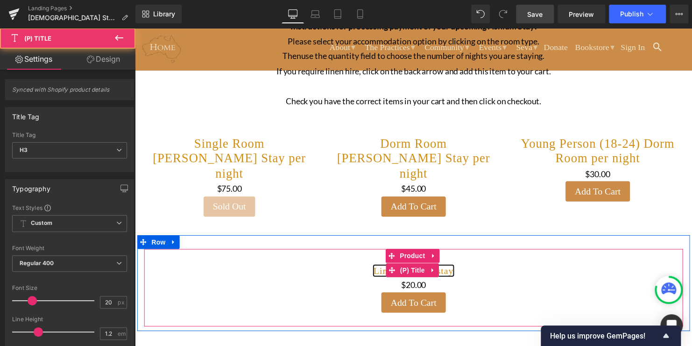
click at [449, 268] on link "Linen Hire per stay" at bounding box center [417, 273] width 81 height 11
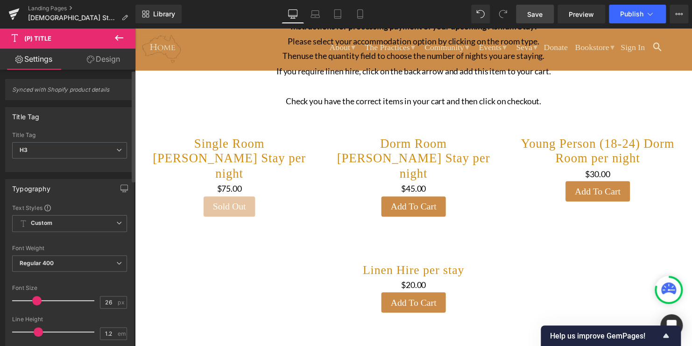
type input "27"
drag, startPoint x: 31, startPoint y: 298, endPoint x: 36, endPoint y: 301, distance: 5.9
click at [36, 301] on span at bounding box center [37, 300] width 9 height 9
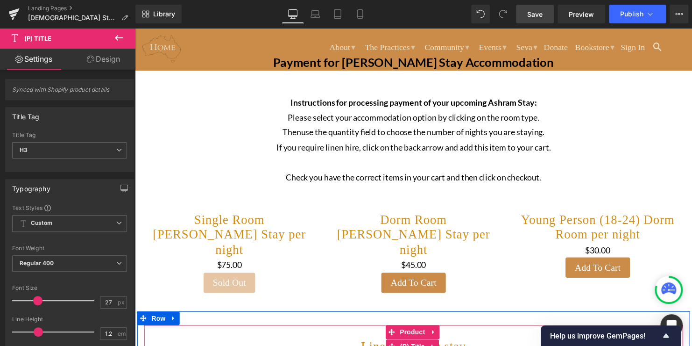
scroll to position [0, 0]
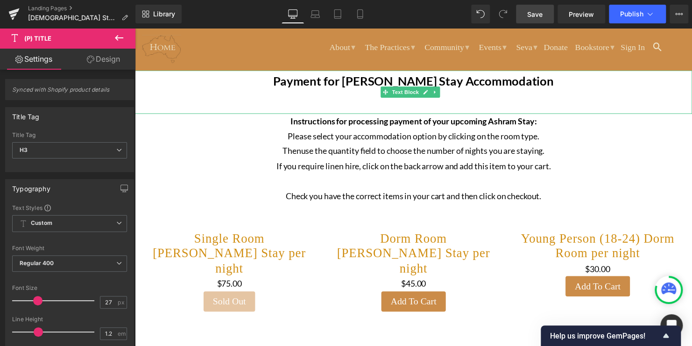
click at [477, 78] on b "Payment for Ashram Stay Accommodation" at bounding box center [418, 81] width 284 height 15
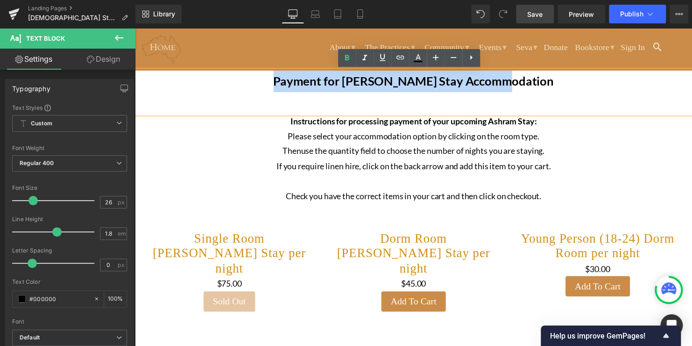
drag, startPoint x: 536, startPoint y: 80, endPoint x: 298, endPoint y: 87, distance: 238.3
click at [298, 87] on p "Payment for Ashram Stay Accommodation" at bounding box center [417, 82] width 565 height 22
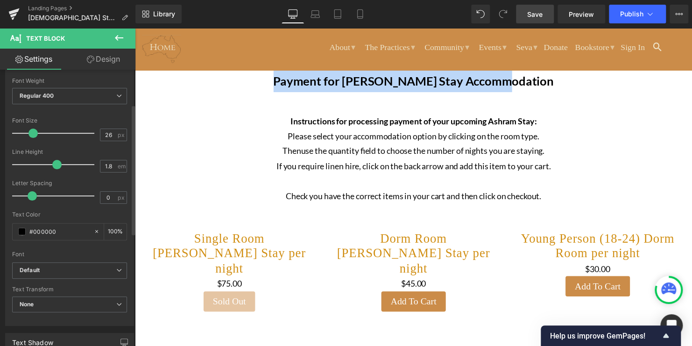
scroll to position [75, 0]
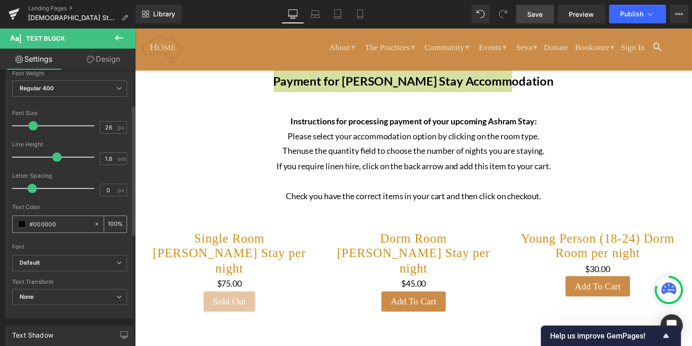
click at [59, 222] on input "#000000" at bounding box center [59, 224] width 60 height 10
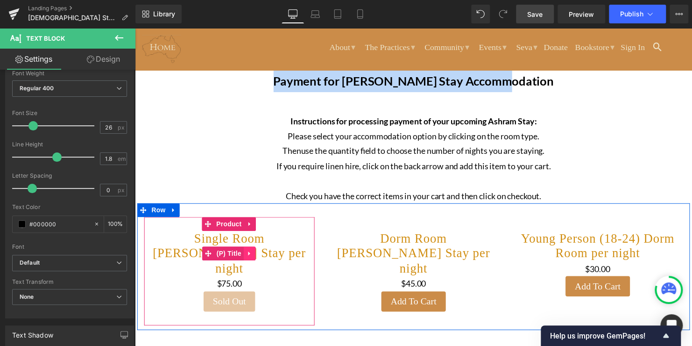
click at [252, 252] on link at bounding box center [251, 256] width 12 height 14
click at [217, 253] on span "(P) Title" at bounding box center [230, 257] width 30 height 14
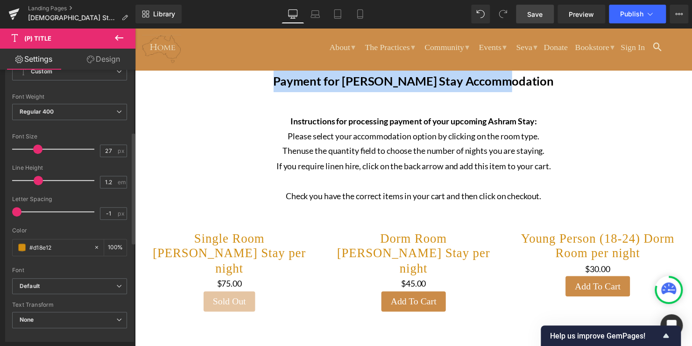
scroll to position [155, 0]
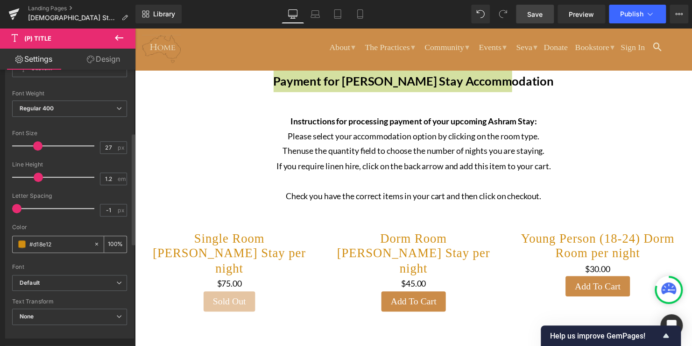
click at [50, 241] on input "#d18e12" at bounding box center [59, 244] width 60 height 10
drag, startPoint x: 50, startPoint y: 241, endPoint x: 15, endPoint y: 245, distance: 34.9
click at [15, 245] on div "#d18e12" at bounding box center [53, 244] width 81 height 16
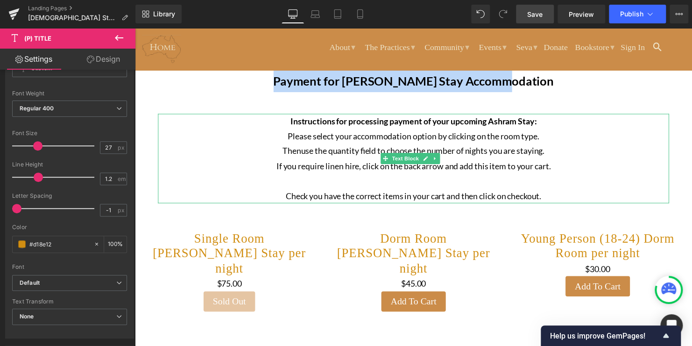
click at [492, 160] on p "If you require linen hire, click on the back arrow and add this item to your ca…" at bounding box center [417, 167] width 519 height 15
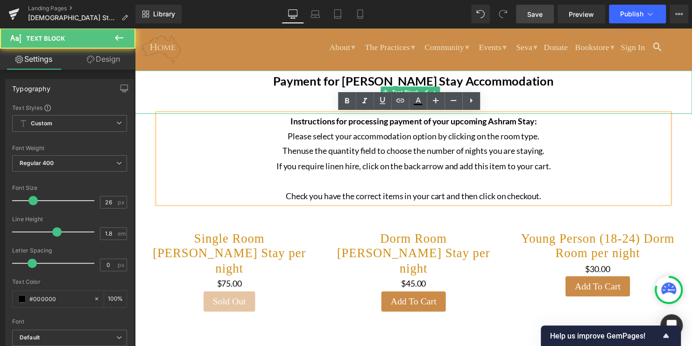
click at [500, 84] on b "Payment for Ashram Stay Accommodation" at bounding box center [418, 81] width 284 height 15
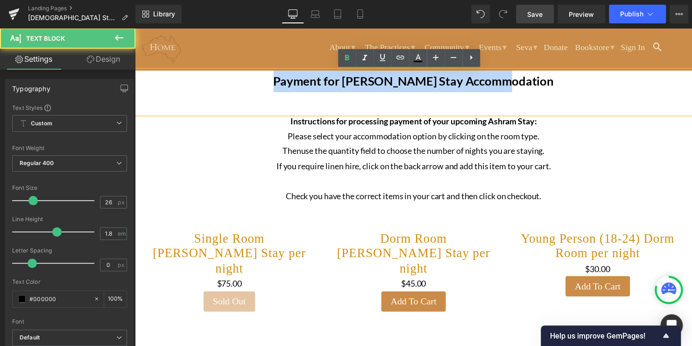
drag, startPoint x: 529, startPoint y: 84, endPoint x: 298, endPoint y: 81, distance: 230.8
click at [298, 81] on p "Payment for Ashram Stay Accommodation" at bounding box center [417, 82] width 565 height 22
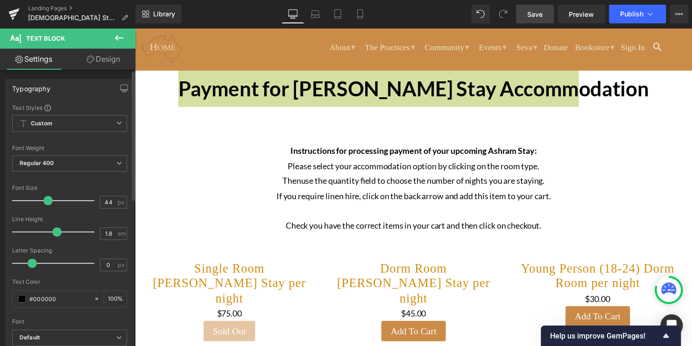
click at [47, 200] on div at bounding box center [56, 200] width 78 height 19
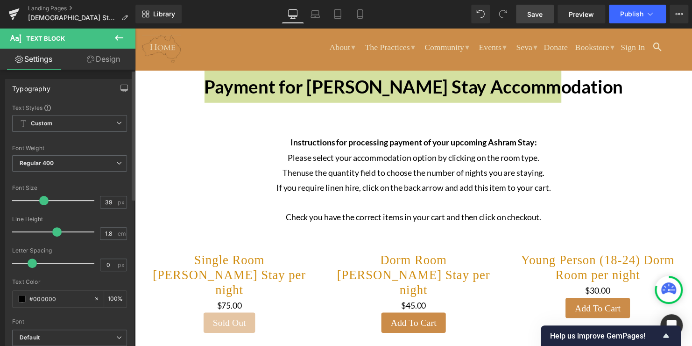
type input "38"
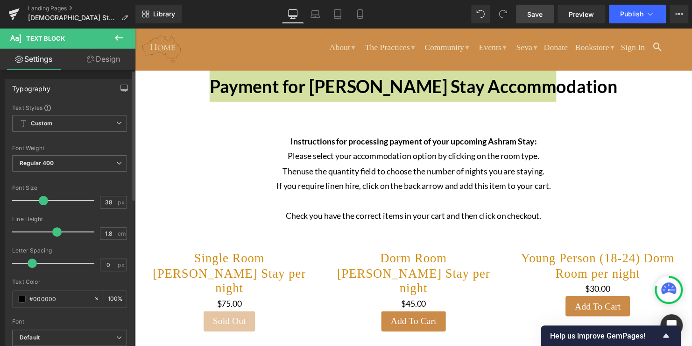
drag, startPoint x: 45, startPoint y: 198, endPoint x: 41, endPoint y: 199, distance: 4.8
click at [41, 199] on span at bounding box center [43, 200] width 9 height 9
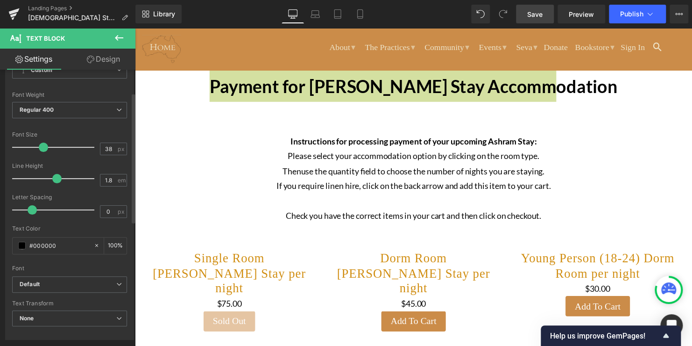
scroll to position [121, 0]
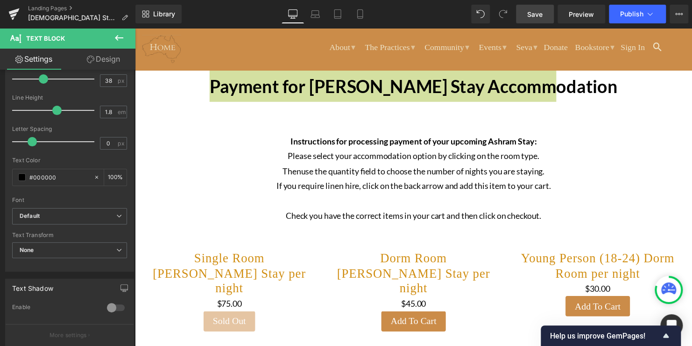
drag, startPoint x: 64, startPoint y: 174, endPoint x: -5, endPoint y: 172, distance: 69.2
click at [0, 172] on html "(P) Title You are previewing how the will restyle your page. You can not edit E…" at bounding box center [346, 173] width 692 height 346
paste input "d18e12"
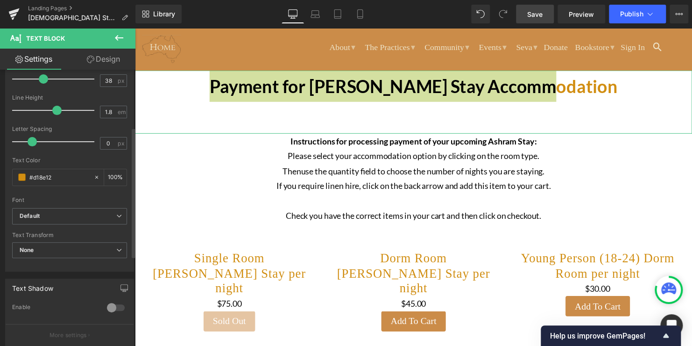
type input "#d18e12"
click at [82, 195] on div at bounding box center [69, 194] width 115 height 6
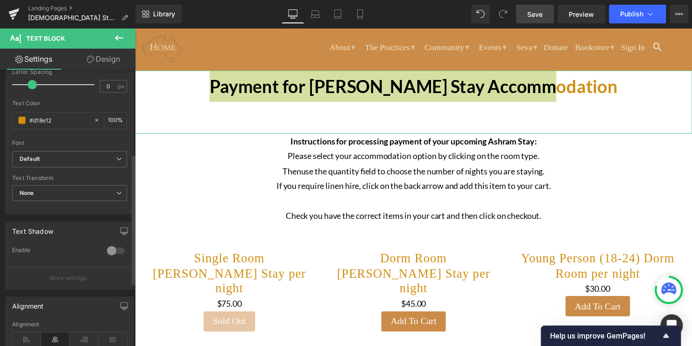
scroll to position [179, 0]
click at [117, 190] on icon at bounding box center [119, 192] width 6 height 6
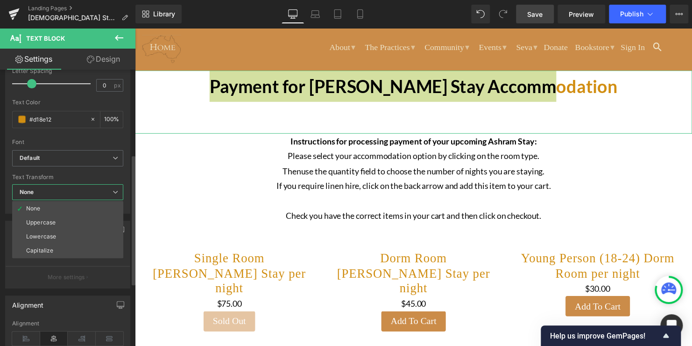
click at [117, 190] on icon at bounding box center [116, 192] width 6 height 6
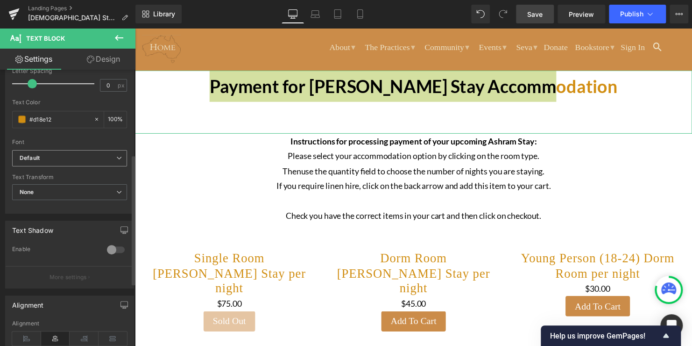
click at [117, 156] on icon at bounding box center [119, 158] width 6 height 6
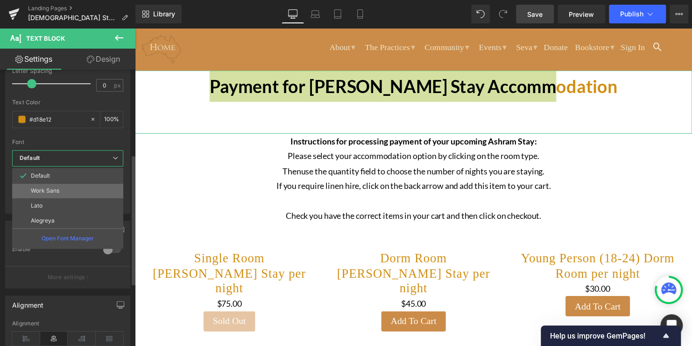
click at [92, 186] on li "Work Sans" at bounding box center [67, 190] width 111 height 15
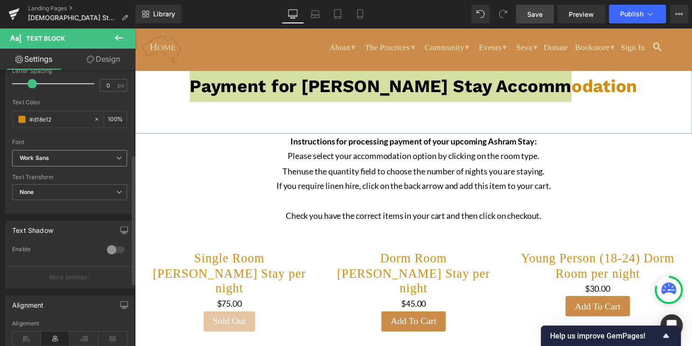
click at [111, 155] on b "Work Sans" at bounding box center [68, 158] width 97 height 8
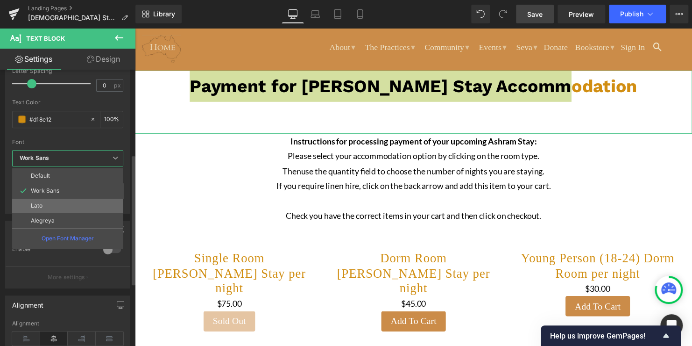
click at [88, 202] on li "Lato" at bounding box center [67, 205] width 111 height 15
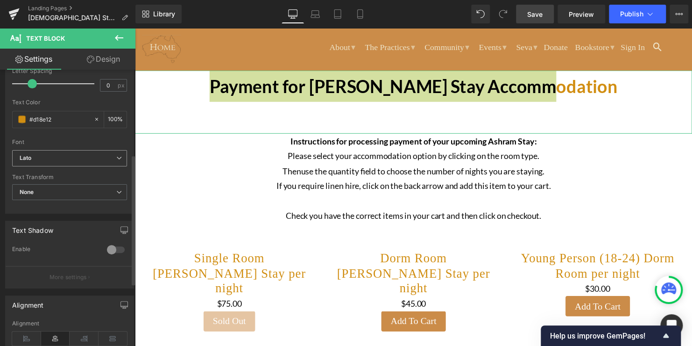
click at [117, 161] on span "Lato" at bounding box center [69, 158] width 115 height 16
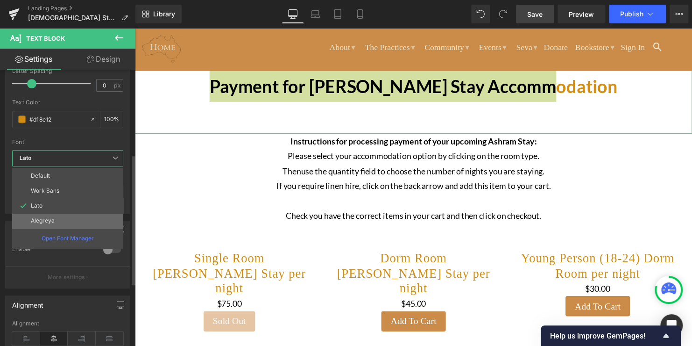
click at [91, 215] on li "Alegreya" at bounding box center [67, 220] width 111 height 15
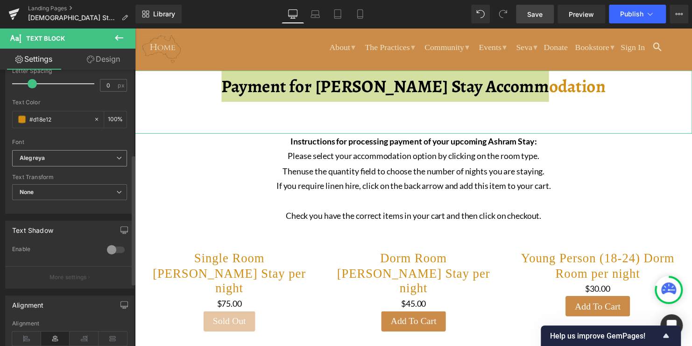
click at [118, 159] on icon at bounding box center [119, 158] width 6 height 6
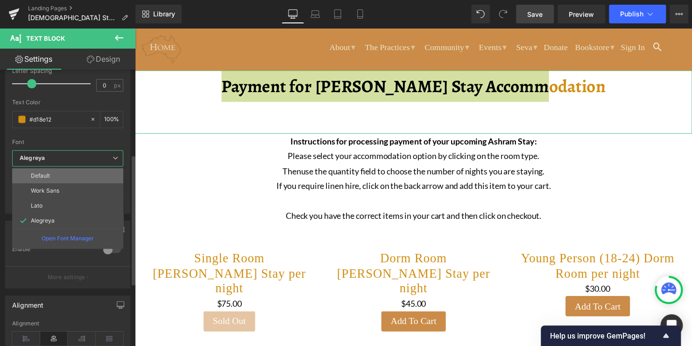
click at [99, 178] on li "Default" at bounding box center [67, 175] width 111 height 15
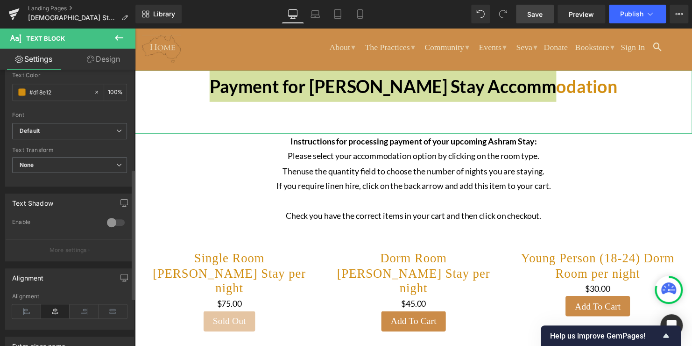
scroll to position [210, 0]
click at [114, 219] on div at bounding box center [116, 218] width 22 height 15
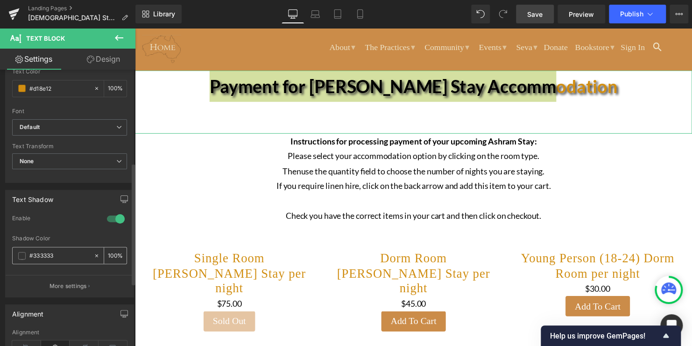
click at [21, 254] on span at bounding box center [21, 255] width 7 height 7
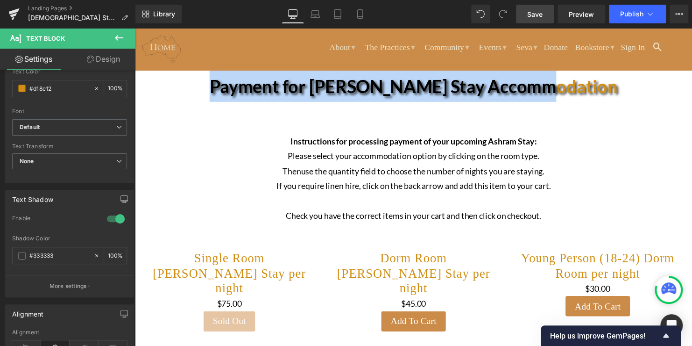
click at [277, 185] on p "If you require linen hire, click on the back arrow and add this item to your ca…" at bounding box center [417, 187] width 519 height 15
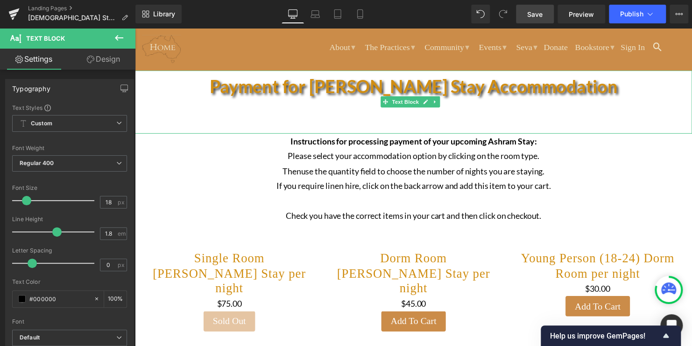
click at [299, 99] on p "Payment for Ashram Stay Accommodation" at bounding box center [417, 87] width 565 height 32
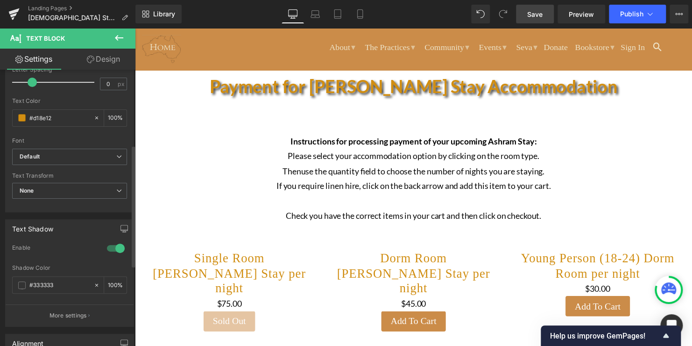
scroll to position [181, 0]
click at [107, 245] on div at bounding box center [116, 248] width 22 height 15
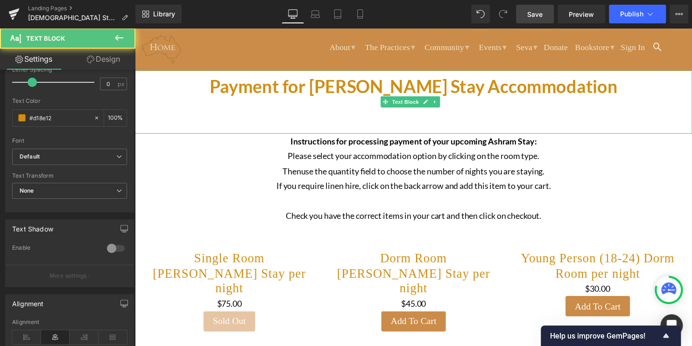
click at [339, 90] on b "Payment for Ashram Stay Accommodation" at bounding box center [418, 86] width 414 height 21
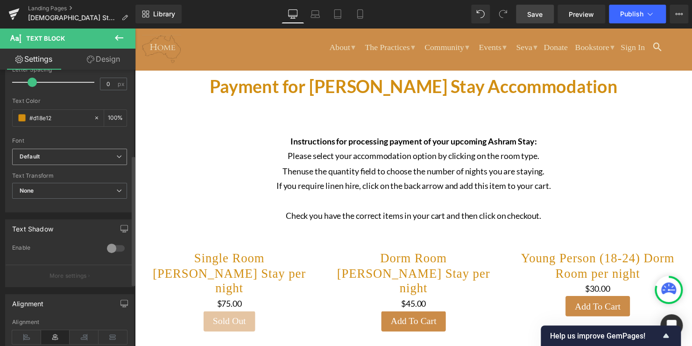
click at [116, 154] on icon at bounding box center [119, 157] width 6 height 6
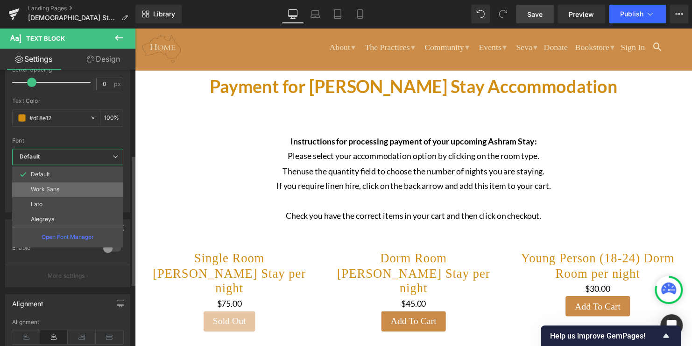
click at [83, 189] on li "Work Sans" at bounding box center [67, 189] width 111 height 15
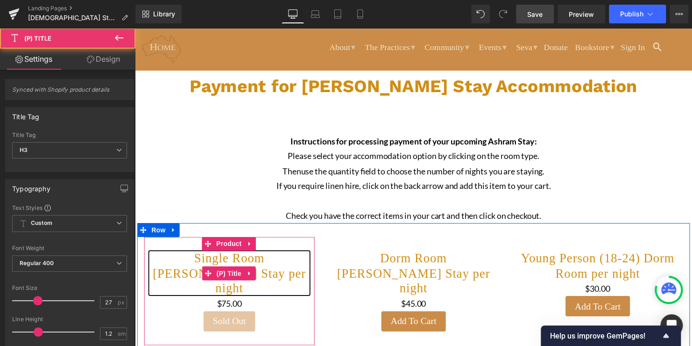
click at [170, 272] on link "Single Room Ashram Stay per night" at bounding box center [230, 276] width 163 height 45
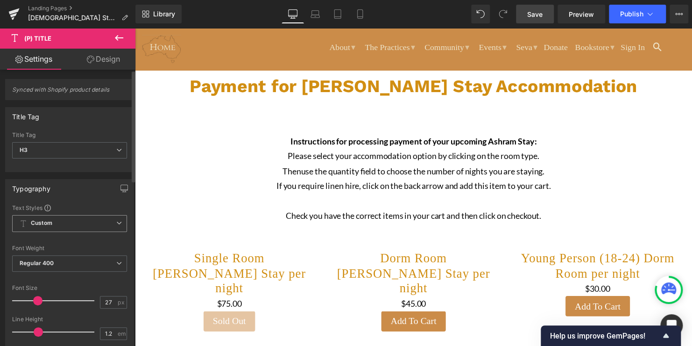
click at [116, 223] on icon at bounding box center [119, 223] width 6 height 6
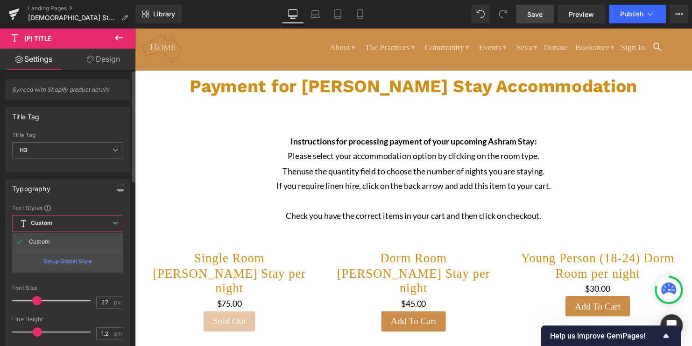
click at [116, 223] on icon at bounding box center [116, 223] width 6 height 6
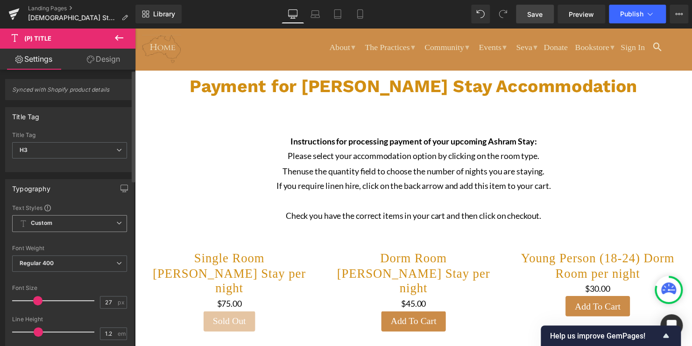
click at [116, 223] on icon at bounding box center [119, 223] width 6 height 6
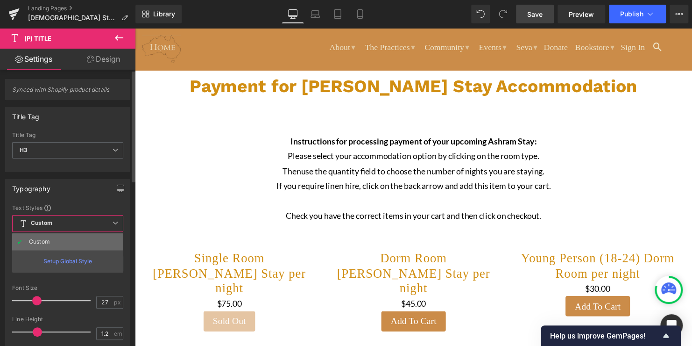
click at [39, 239] on div "Custom" at bounding box center [39, 241] width 21 height 7
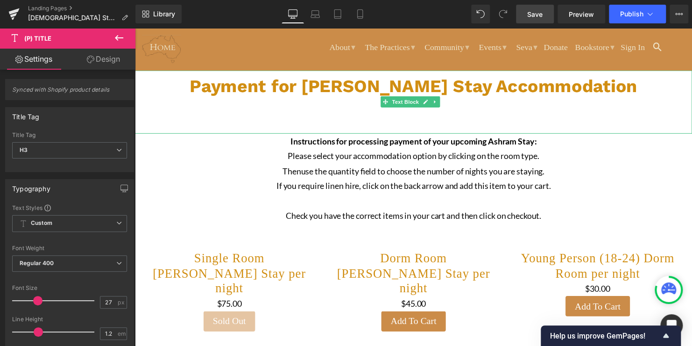
click at [261, 86] on b "Payment for Ashram Stay Accommodation" at bounding box center [418, 87] width 454 height 21
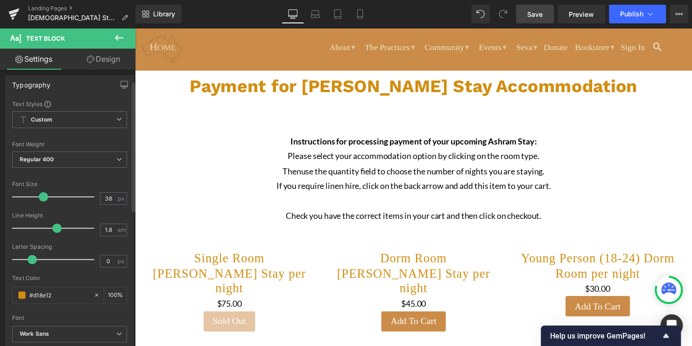
scroll to position [0, 0]
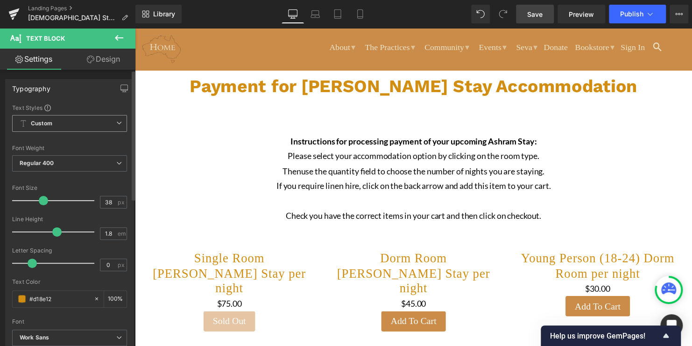
click at [116, 123] on icon at bounding box center [119, 123] width 6 height 6
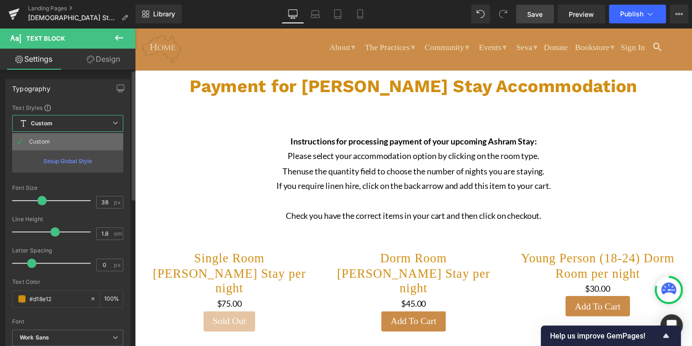
click at [104, 136] on li "Custom" at bounding box center [67, 141] width 111 height 17
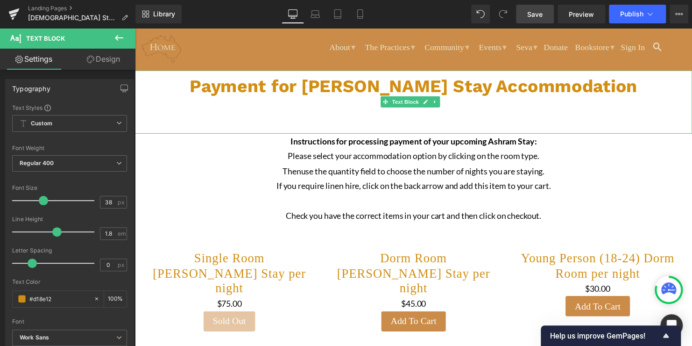
click at [295, 84] on b "Payment for Ashram Stay Accommodation" at bounding box center [418, 87] width 454 height 21
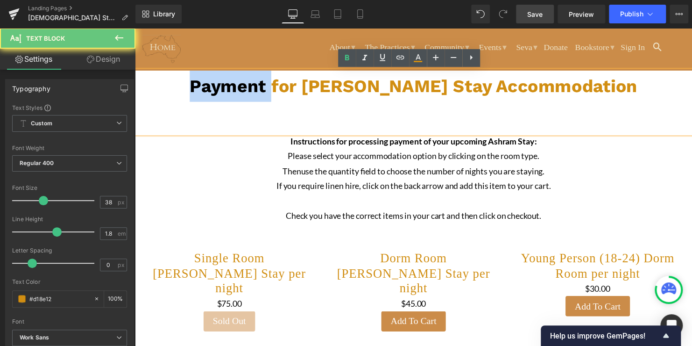
click at [295, 84] on b "Payment for Ashram Stay Accommodation" at bounding box center [418, 87] width 454 height 21
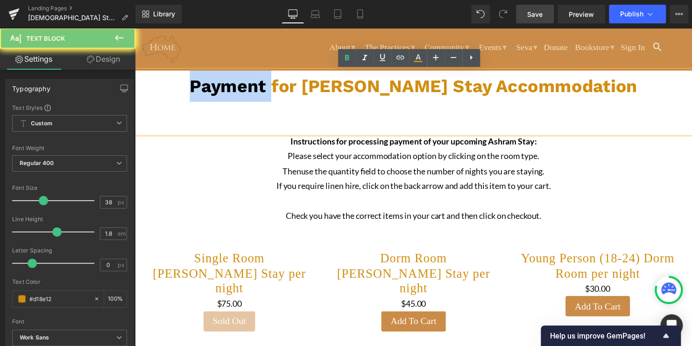
click at [295, 84] on b "Payment for Ashram Stay Accommodation" at bounding box center [418, 87] width 454 height 21
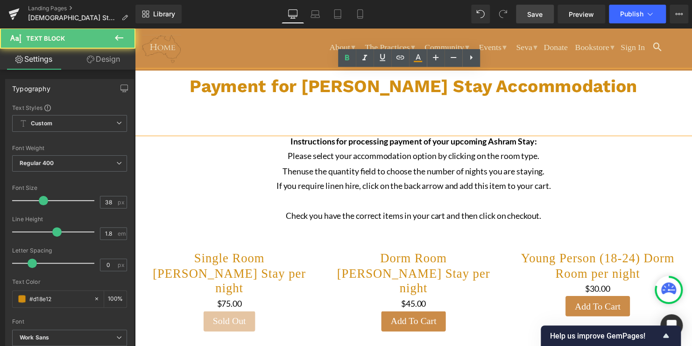
click at [494, 90] on b "Payment for Ashram Stay Accommodation" at bounding box center [418, 87] width 454 height 21
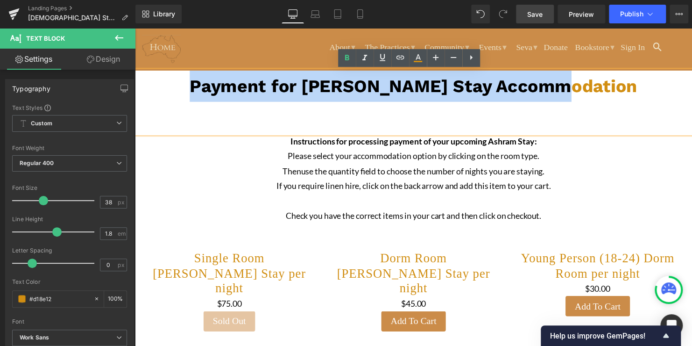
drag, startPoint x: 602, startPoint y: 89, endPoint x: 229, endPoint y: 94, distance: 373.3
click at [229, 94] on p "Payment for Ashram Stay Accommodation" at bounding box center [417, 87] width 565 height 32
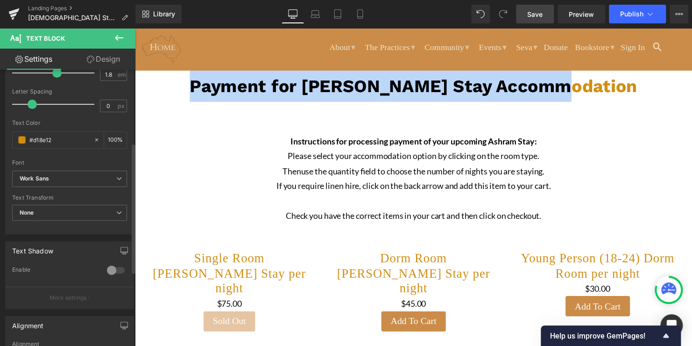
scroll to position [162, 0]
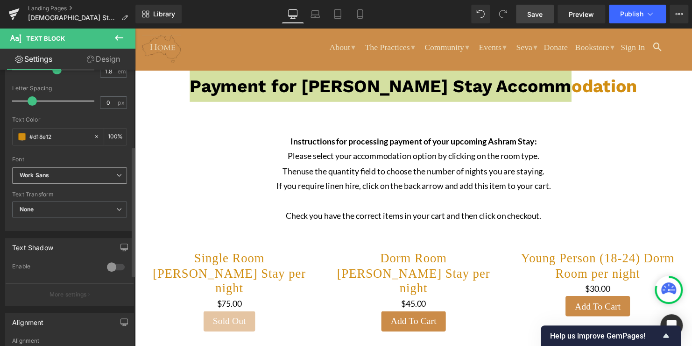
click at [116, 176] on icon at bounding box center [119, 175] width 6 height 6
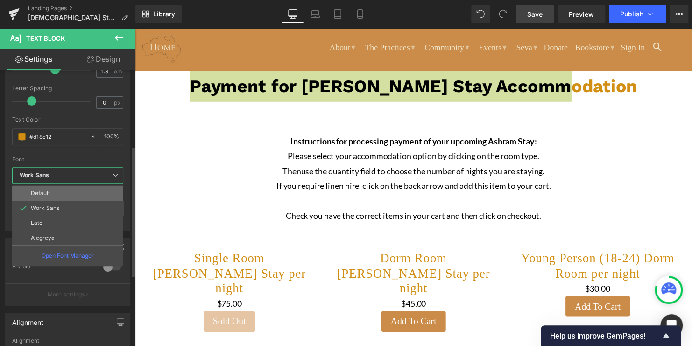
click at [101, 194] on li "Default" at bounding box center [67, 192] width 111 height 15
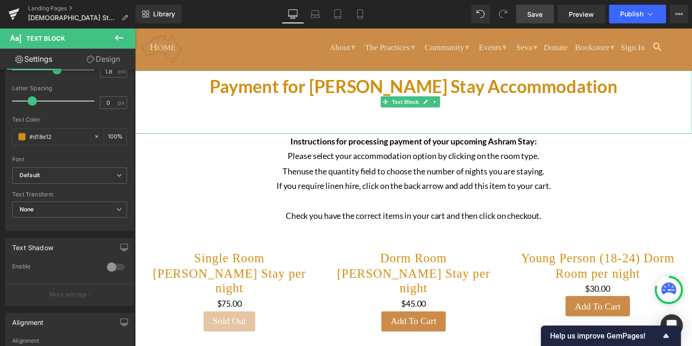
click at [214, 118] on p at bounding box center [417, 119] width 565 height 32
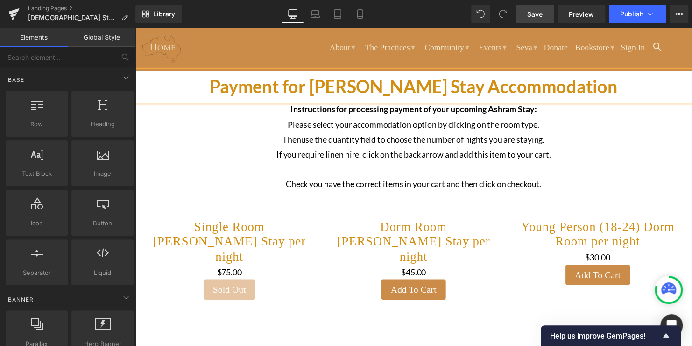
click at [210, 54] on ul "About ▾ The Siddha Yoga Path The Guru The Teachings The Foundation in Australia…" at bounding box center [431, 45] width 481 height 30
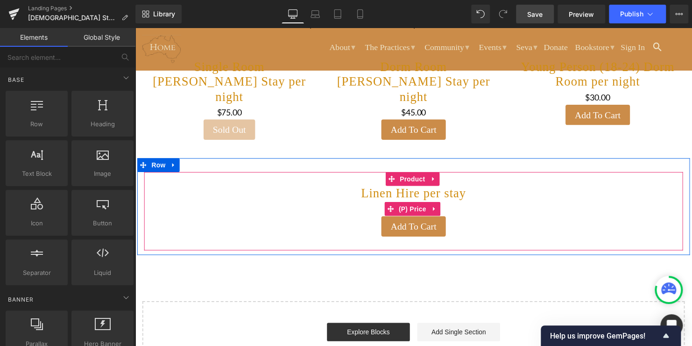
click at [324, 204] on div "$0 $20.00" at bounding box center [417, 211] width 537 height 15
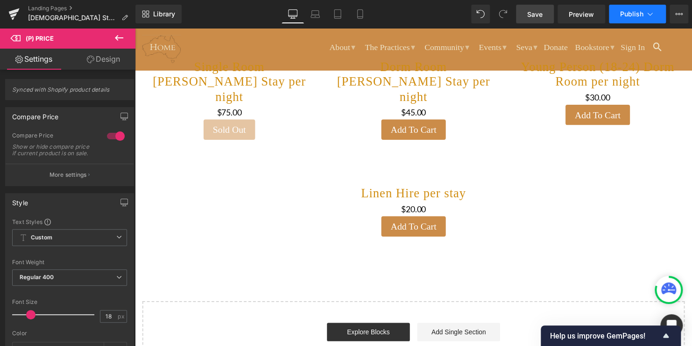
click at [628, 12] on span "Publish" at bounding box center [631, 13] width 23 height 7
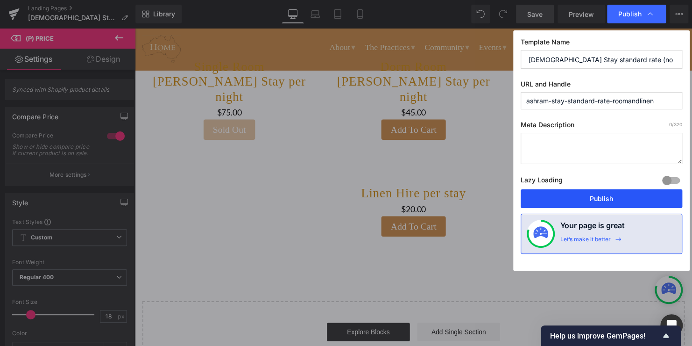
click at [597, 192] on button "Publish" at bounding box center [602, 198] width 162 height 19
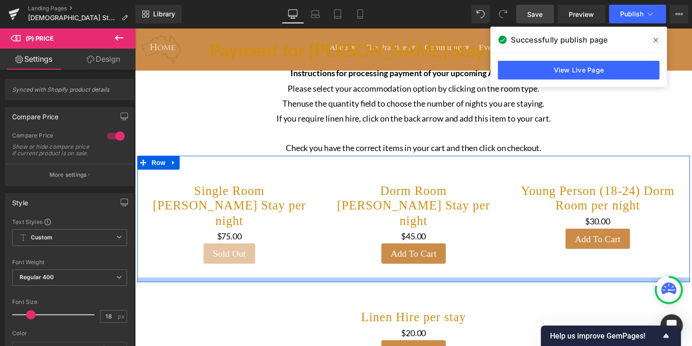
scroll to position [0, 0]
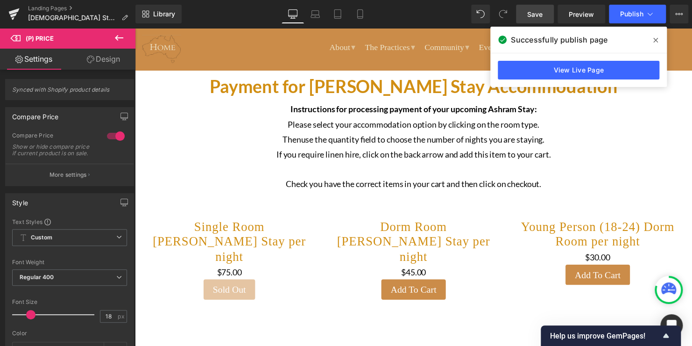
click at [659, 136] on p "T hen use the quantity field to choose the number of nights you are staying." at bounding box center [417, 140] width 519 height 15
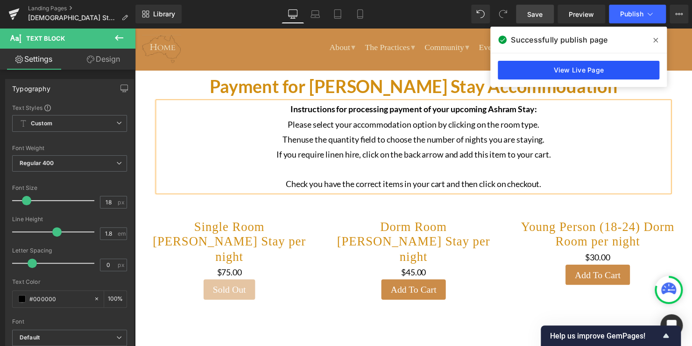
click at [618, 74] on link "View Live Page" at bounding box center [579, 70] width 162 height 19
